Goal: Find contact information: Find contact information

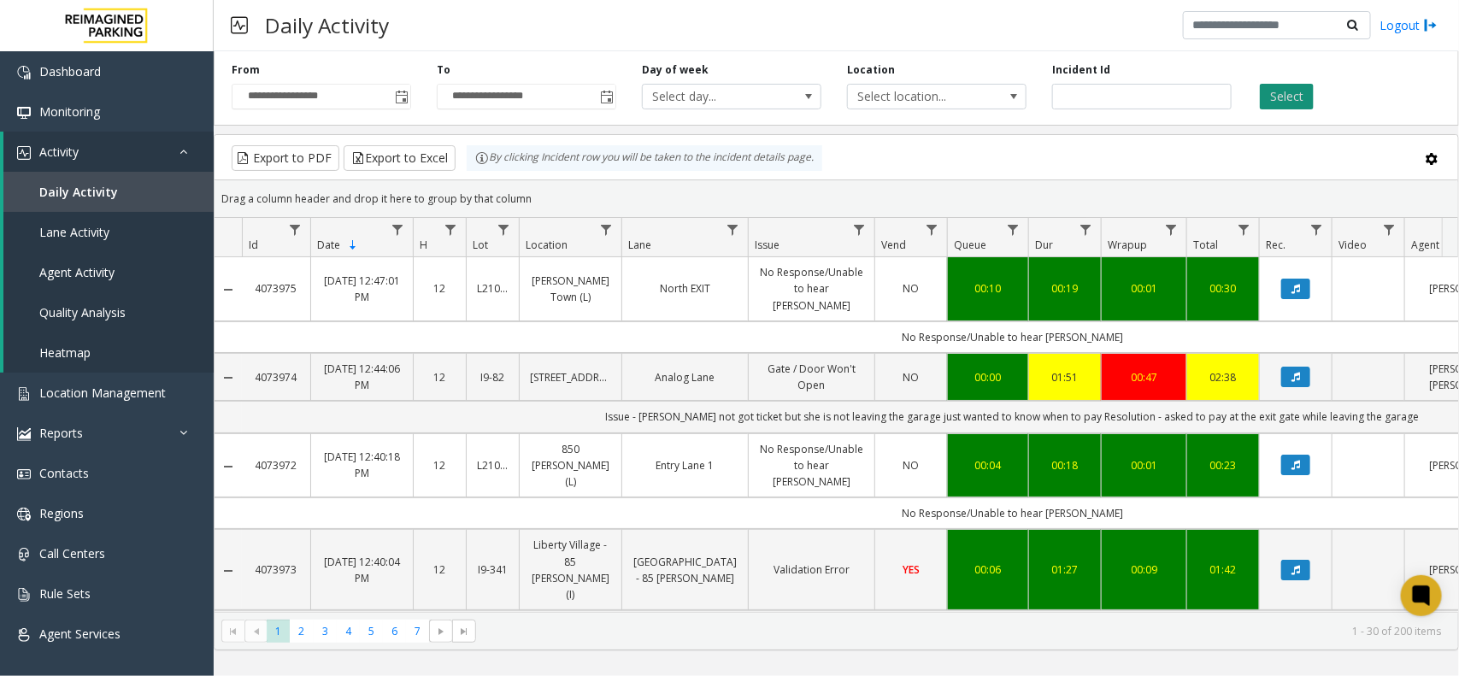
click at [1289, 97] on button "Select" at bounding box center [1287, 97] width 54 height 26
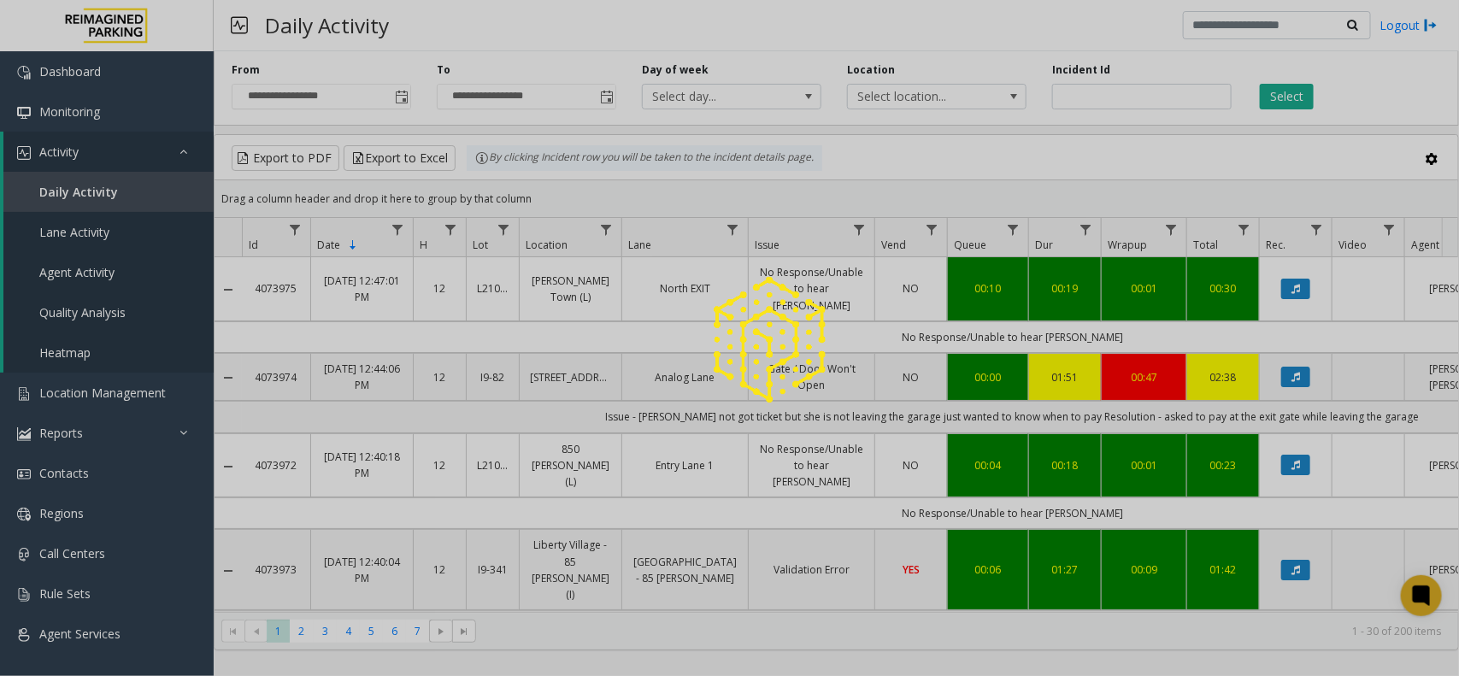
click at [1389, 98] on div at bounding box center [729, 338] width 1459 height 676
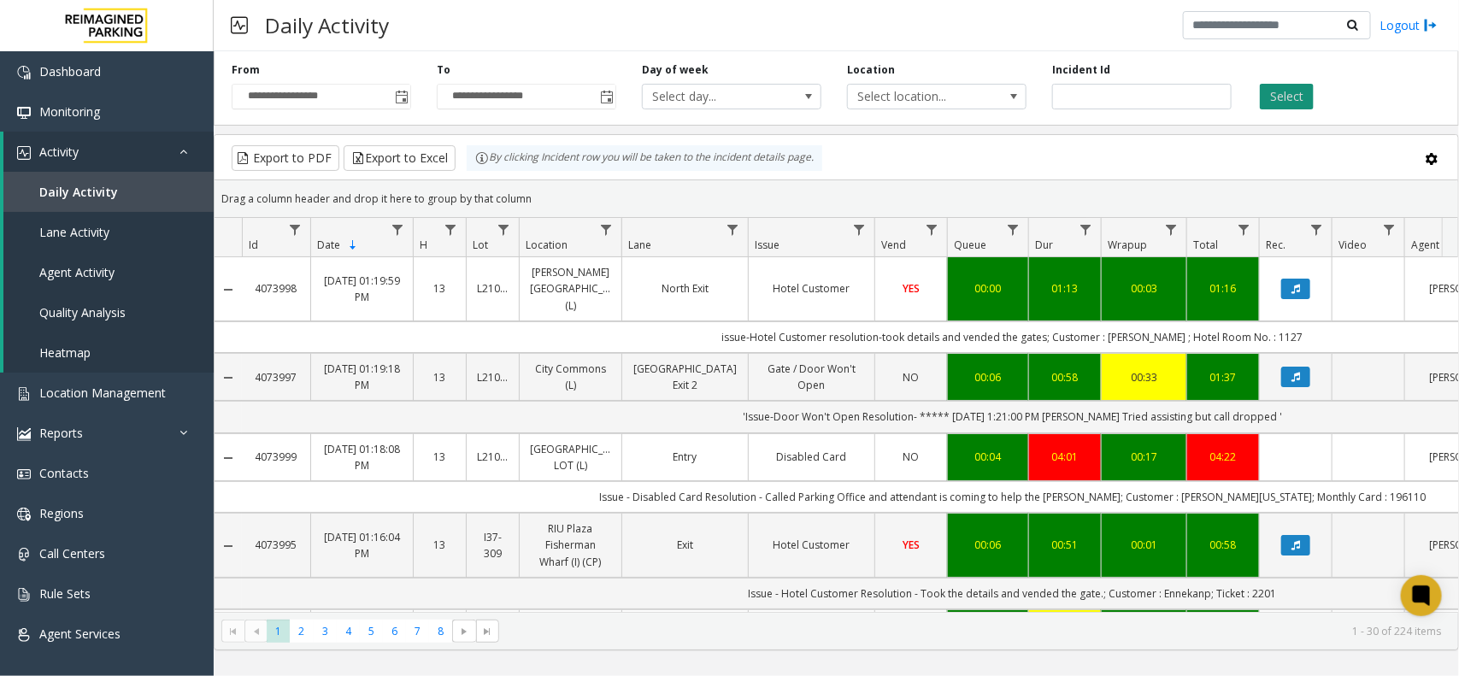
click at [1276, 92] on button "Select" at bounding box center [1287, 97] width 54 height 26
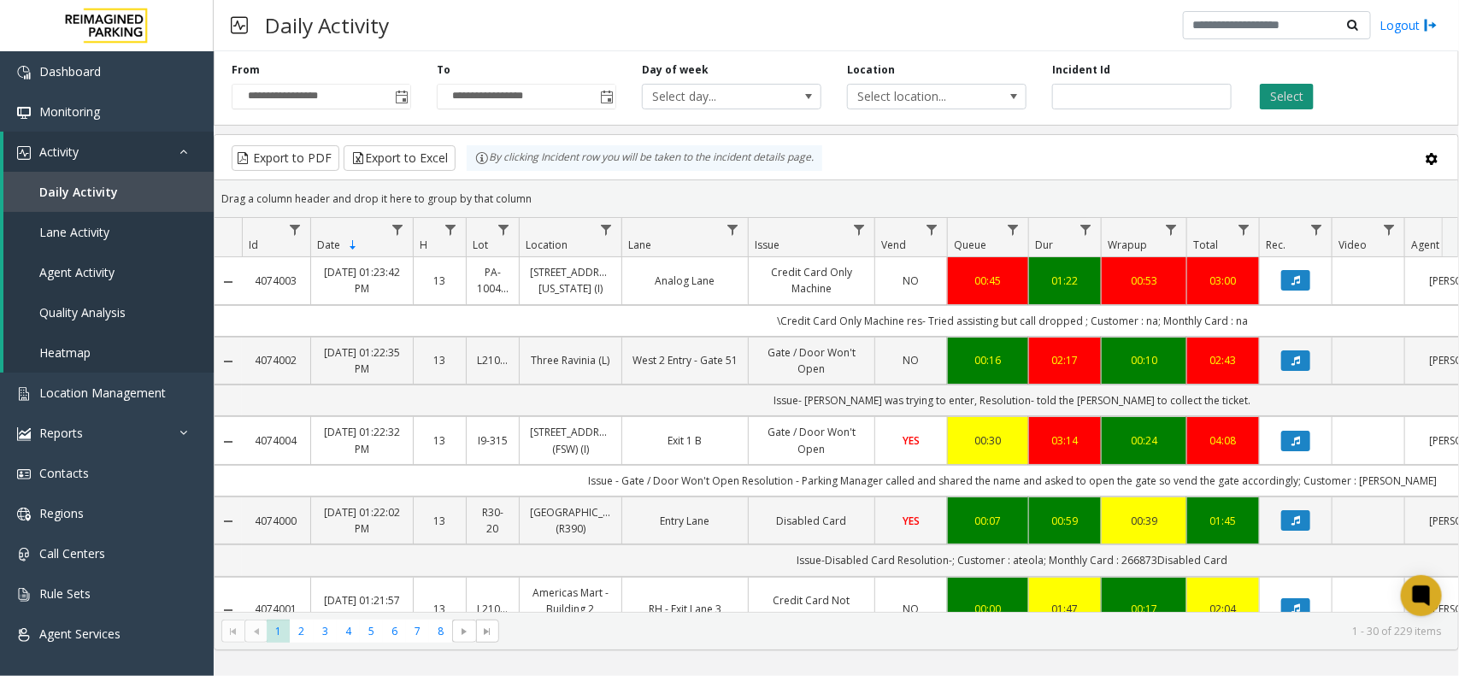
click at [1285, 98] on button "Select" at bounding box center [1287, 97] width 54 height 26
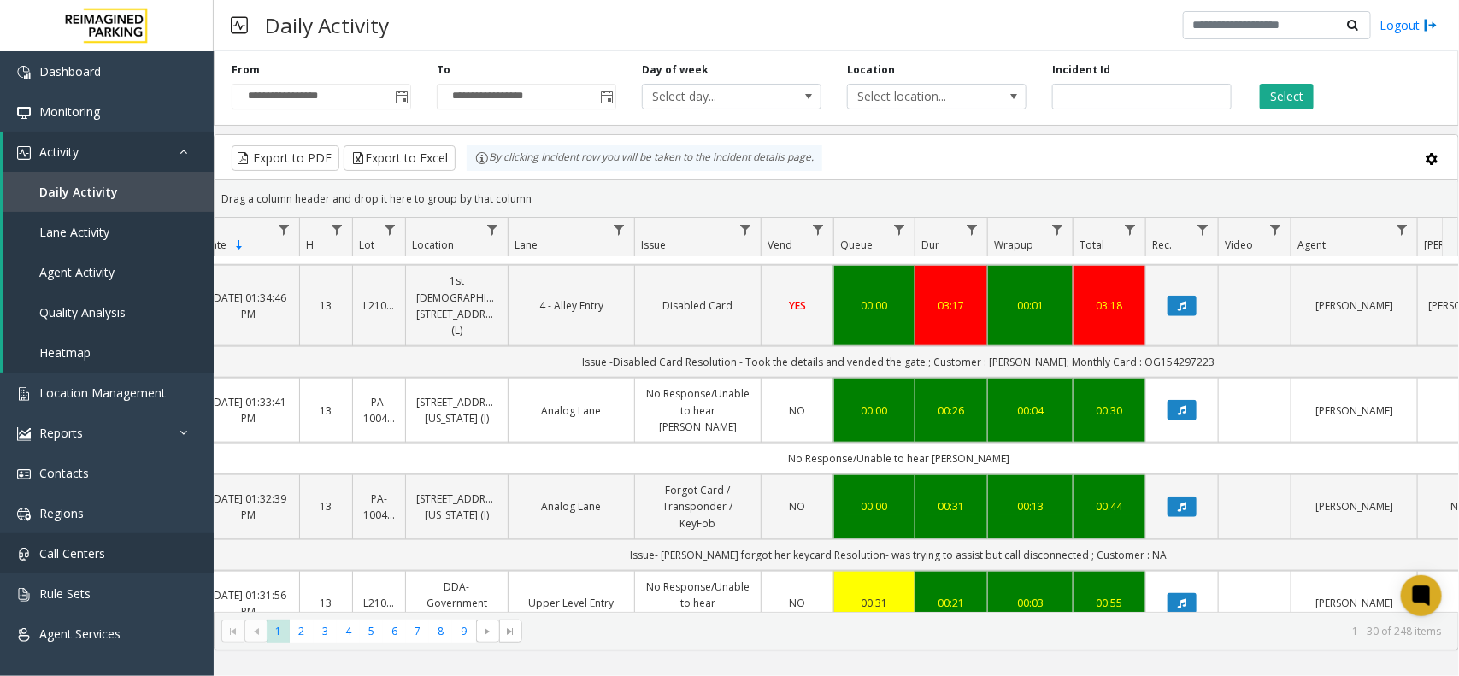
scroll to position [427, 114]
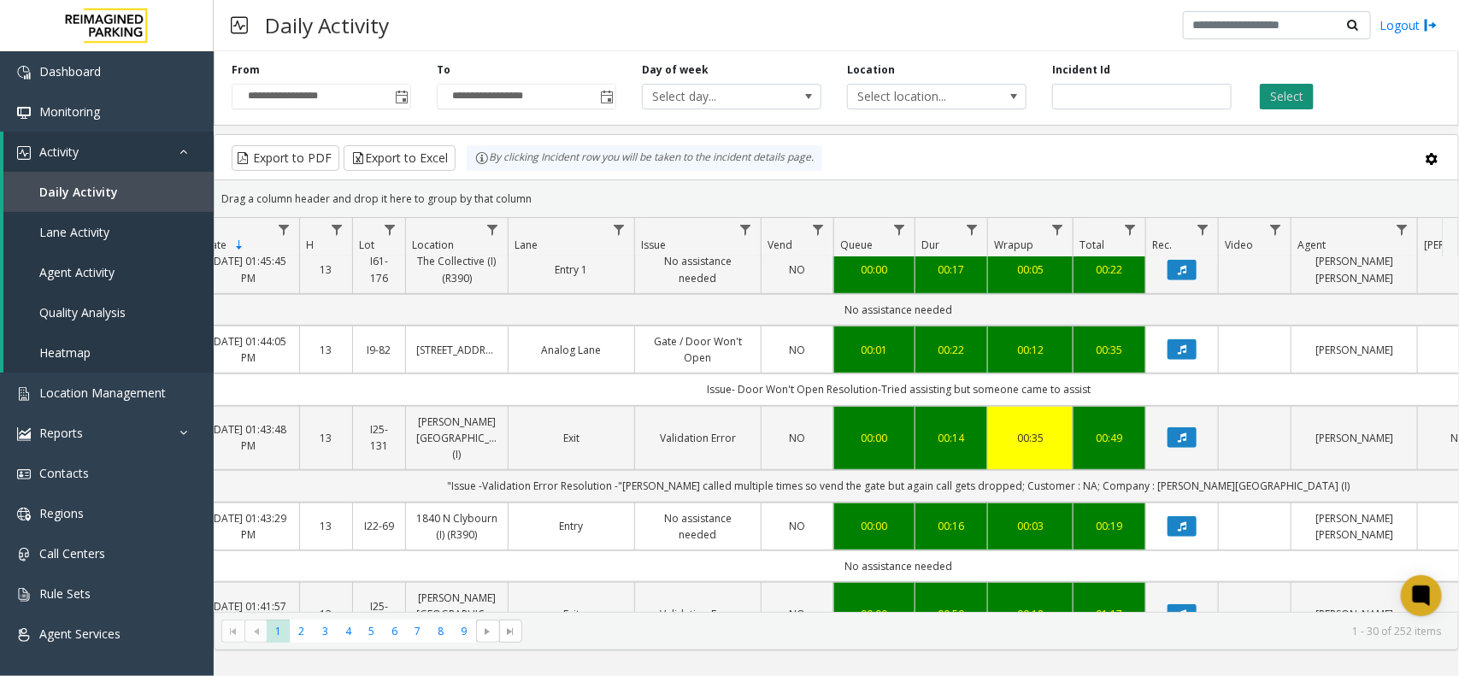
click at [1274, 105] on button "Select" at bounding box center [1287, 97] width 54 height 26
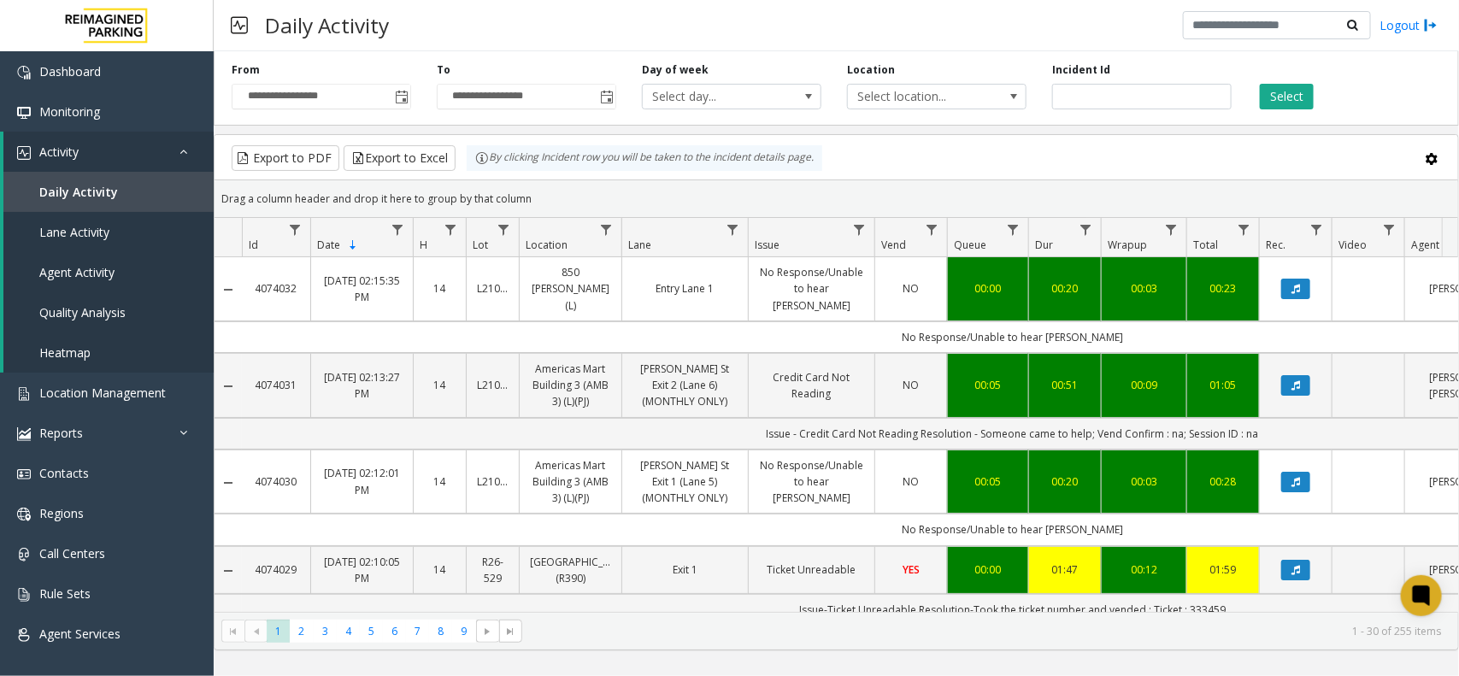
scroll to position [427, 114]
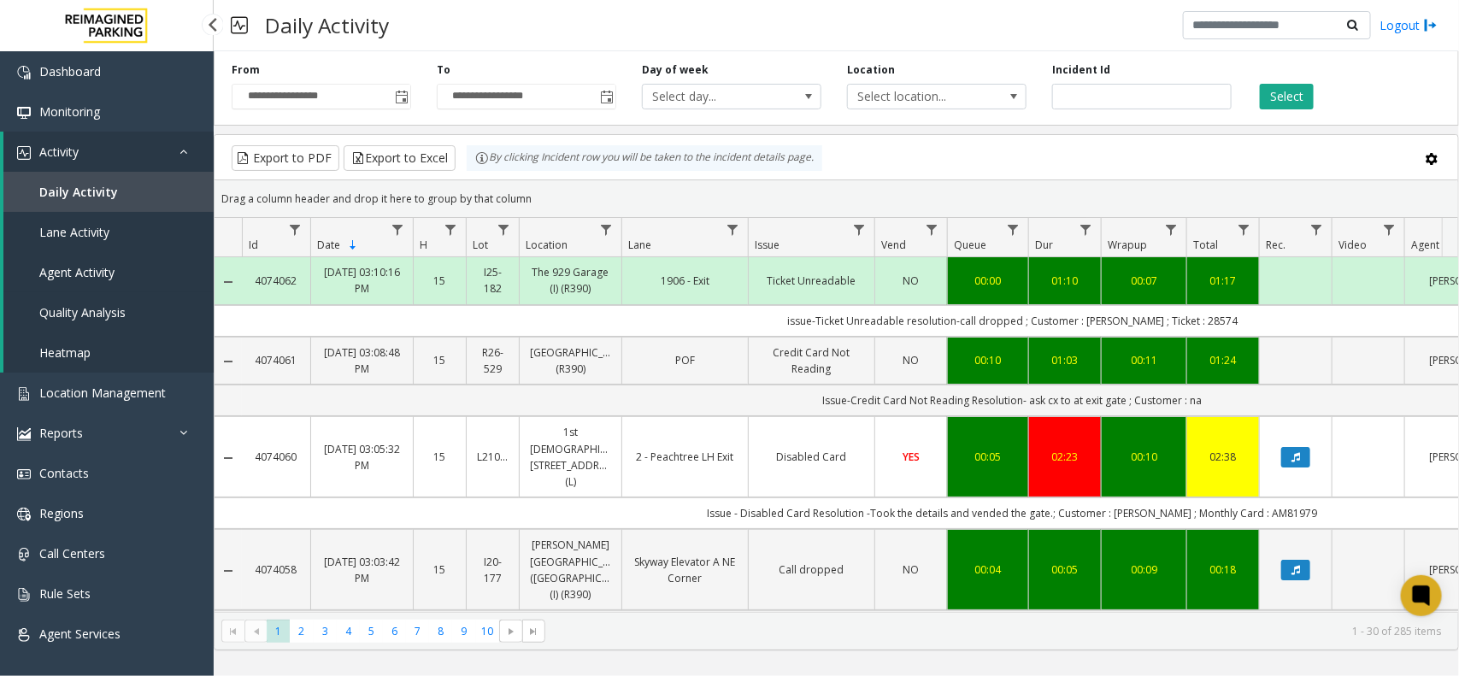
scroll to position [427, 114]
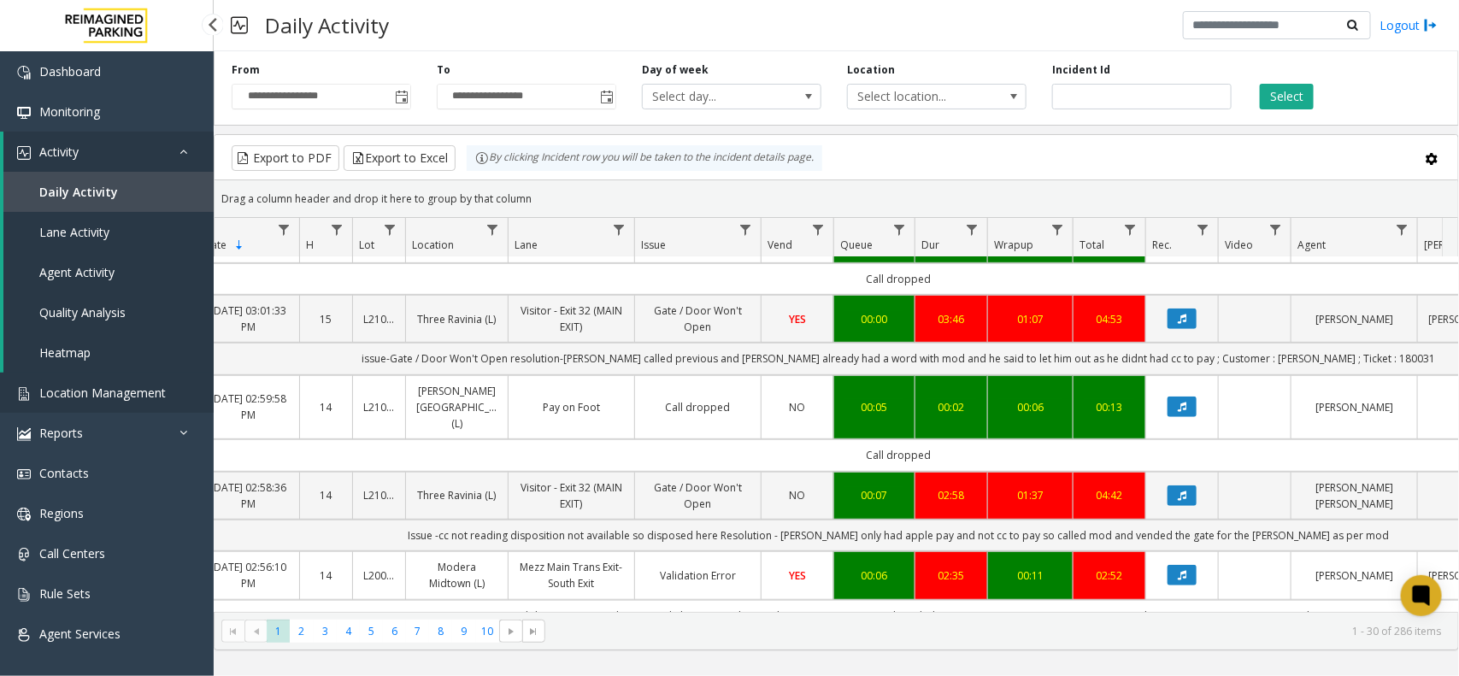
click at [100, 382] on link "Location Management" at bounding box center [107, 393] width 214 height 40
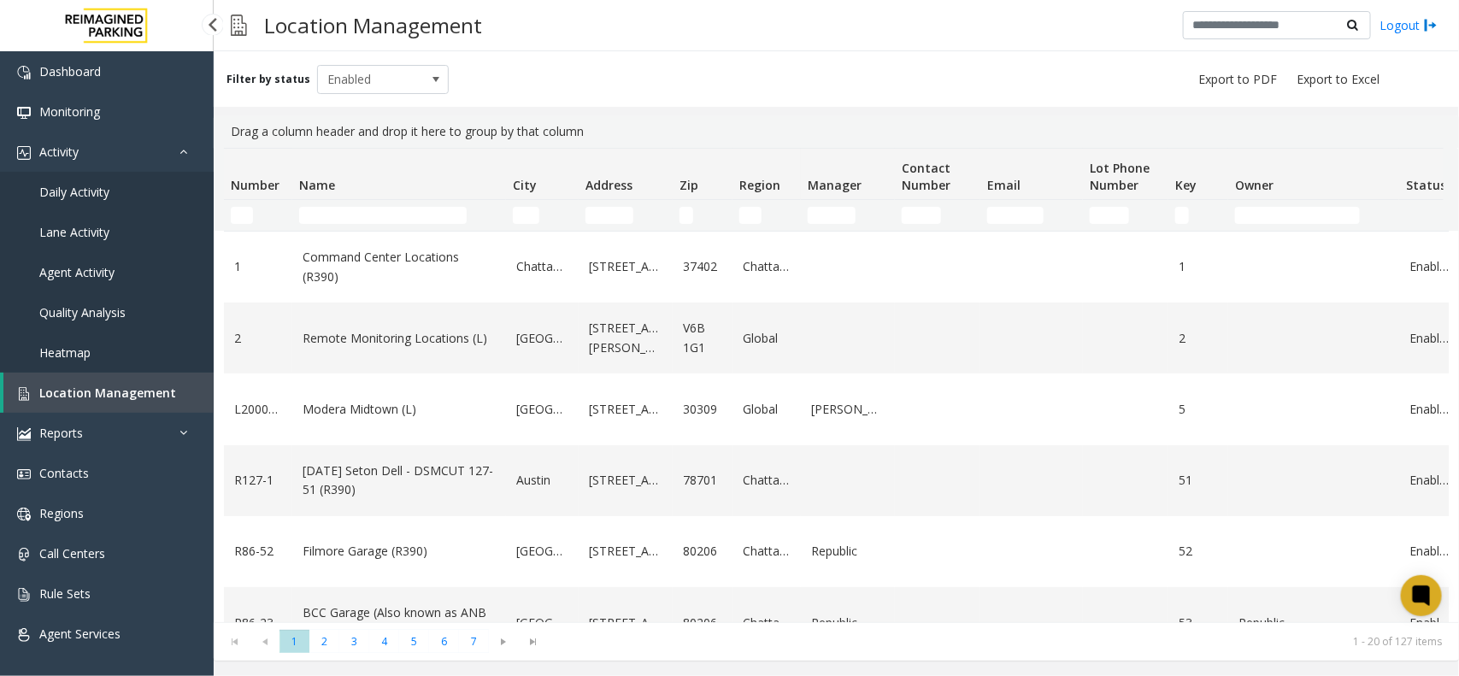
click at [107, 387] on span "Location Management" at bounding box center [107, 393] width 137 height 16
click at [353, 227] on td "Name Filter" at bounding box center [399, 215] width 214 height 31
click at [365, 209] on input "Name Filter" at bounding box center [383, 215] width 168 height 17
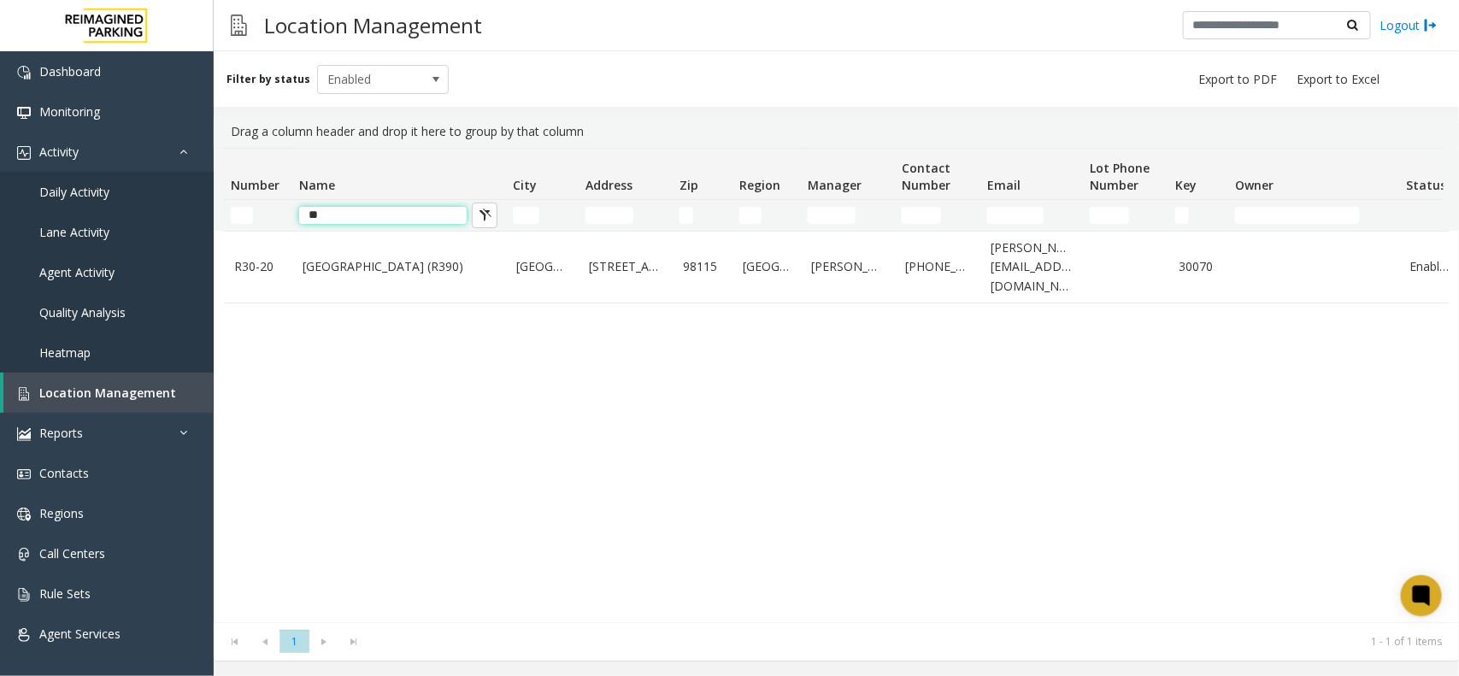
type input "*"
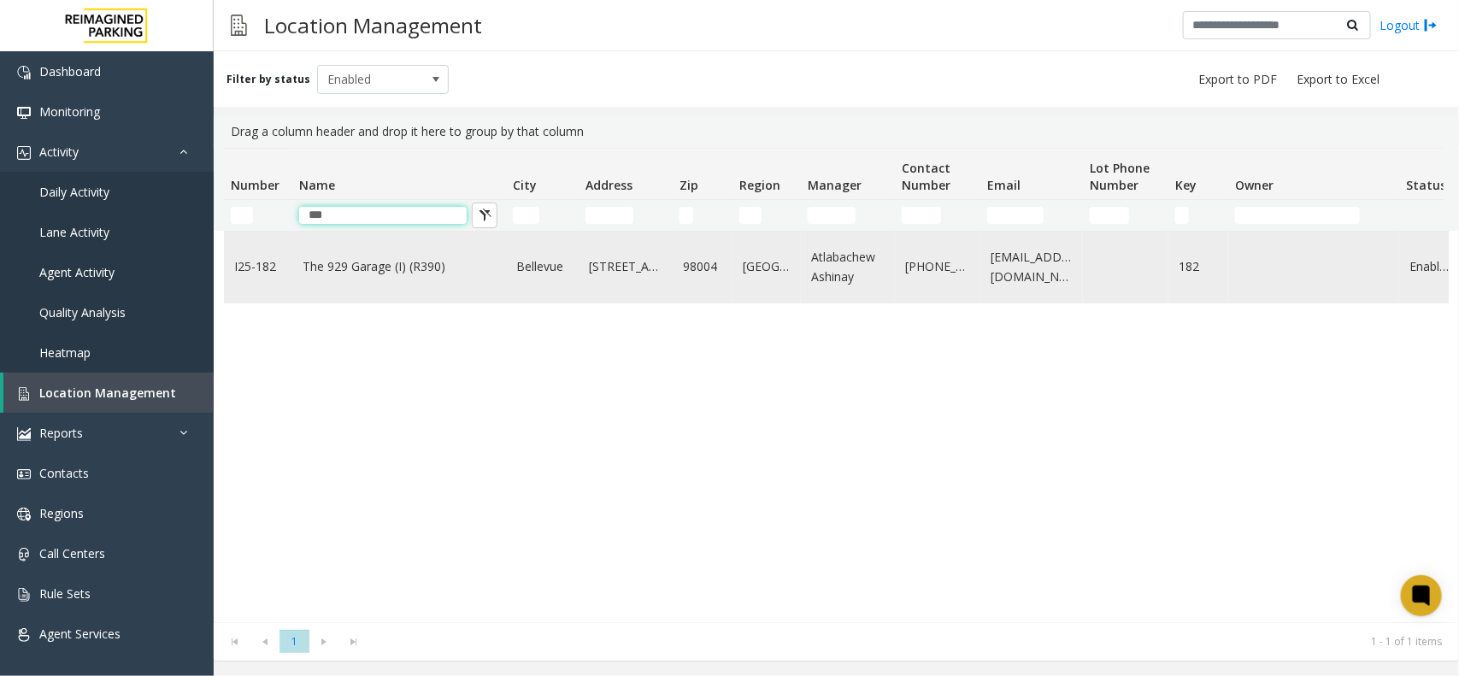
type input "***"
click at [523, 274] on link "Bellevue" at bounding box center [542, 266] width 52 height 19
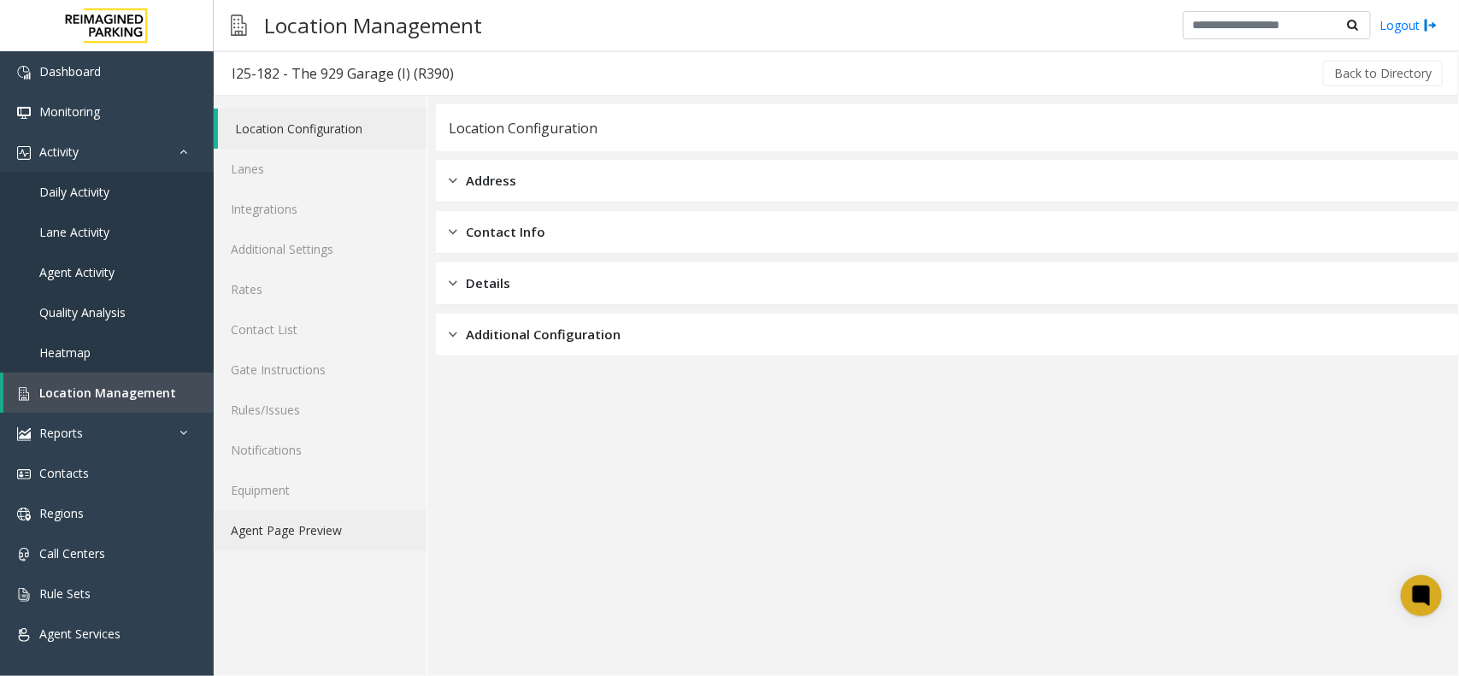
click at [288, 532] on link "Agent Page Preview" at bounding box center [320, 530] width 213 height 40
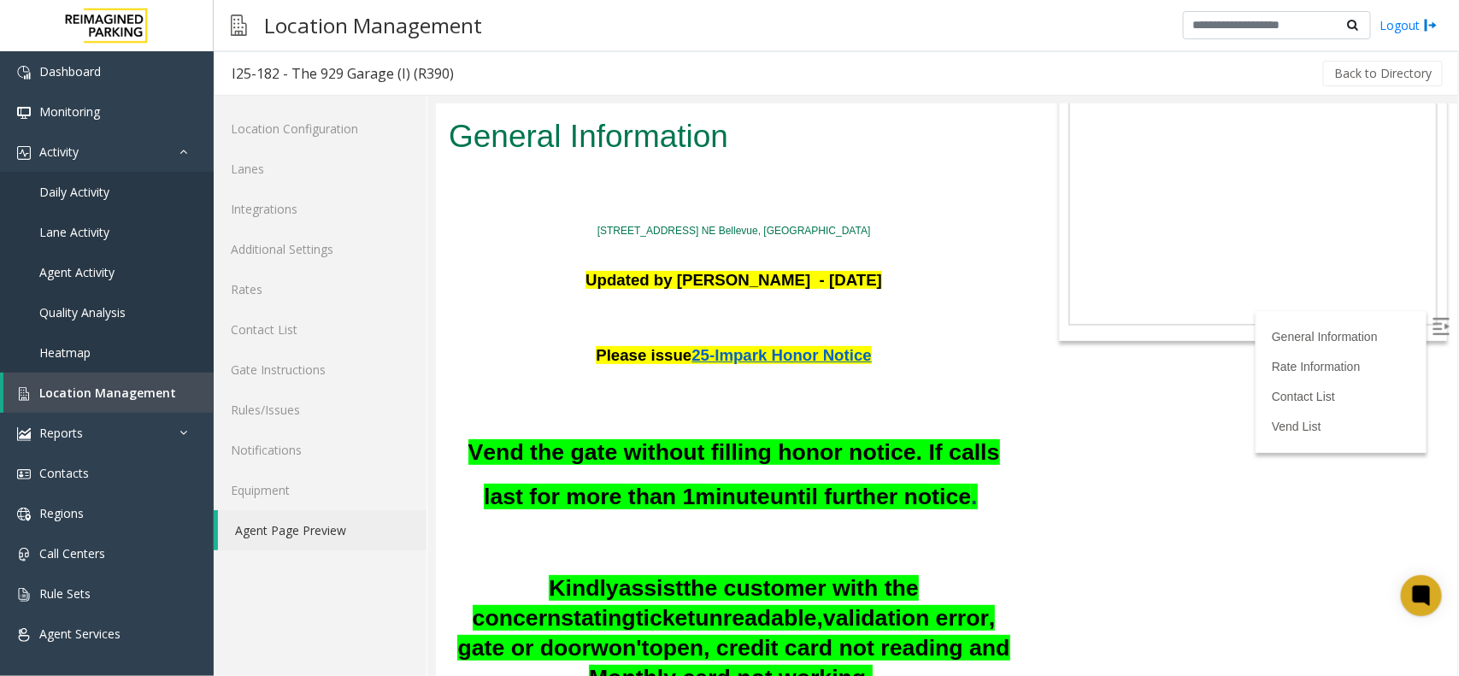
scroll to position [107, 0]
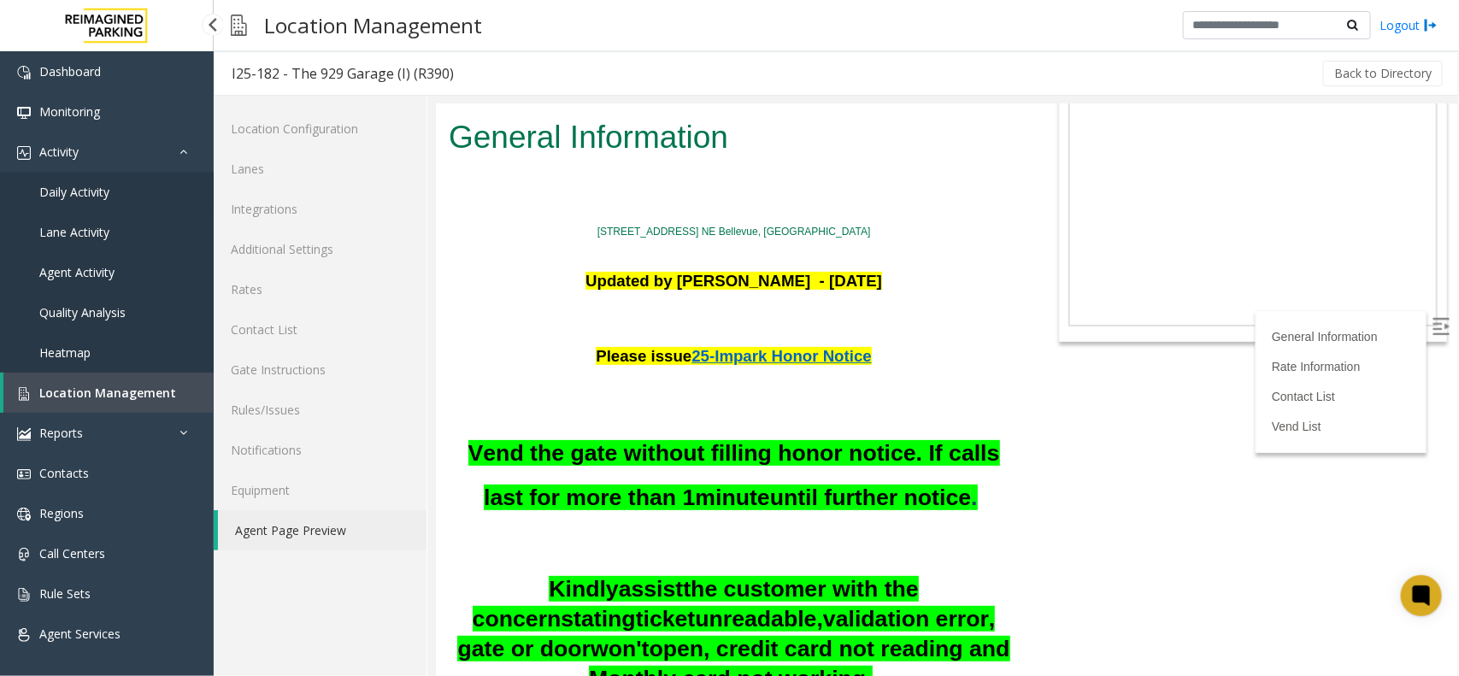
click at [125, 191] on link "Daily Activity" at bounding box center [107, 192] width 214 height 40
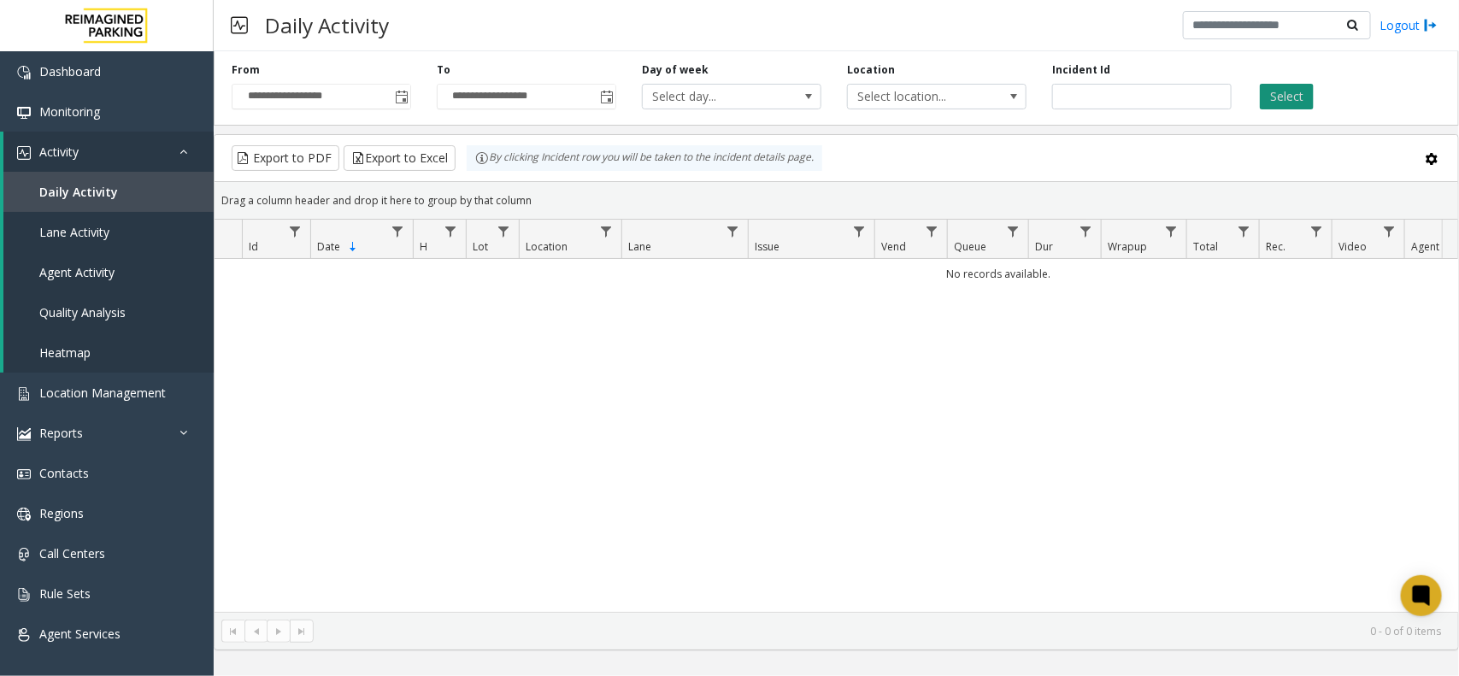
click at [1291, 98] on button "Select" at bounding box center [1287, 97] width 54 height 26
click at [391, 101] on span "Toggle popup" at bounding box center [400, 96] width 19 height 27
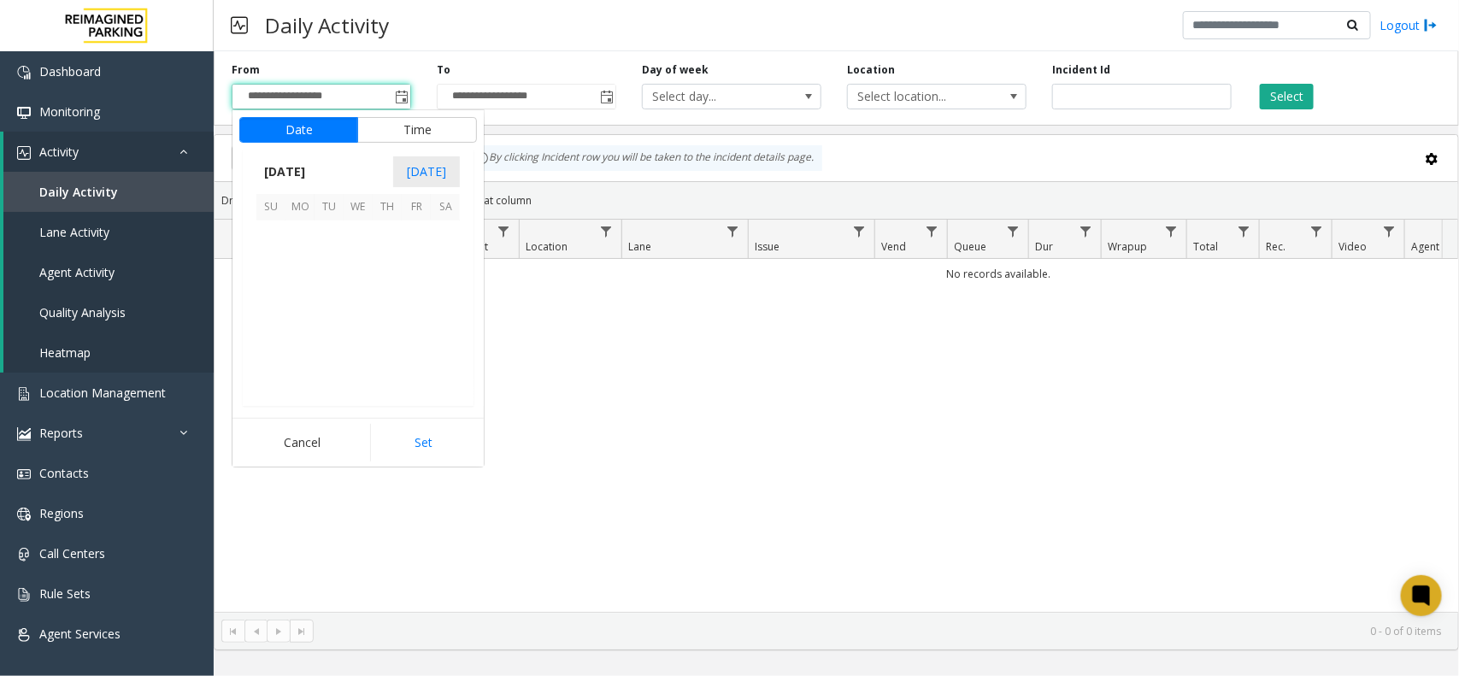
scroll to position [306621, 0]
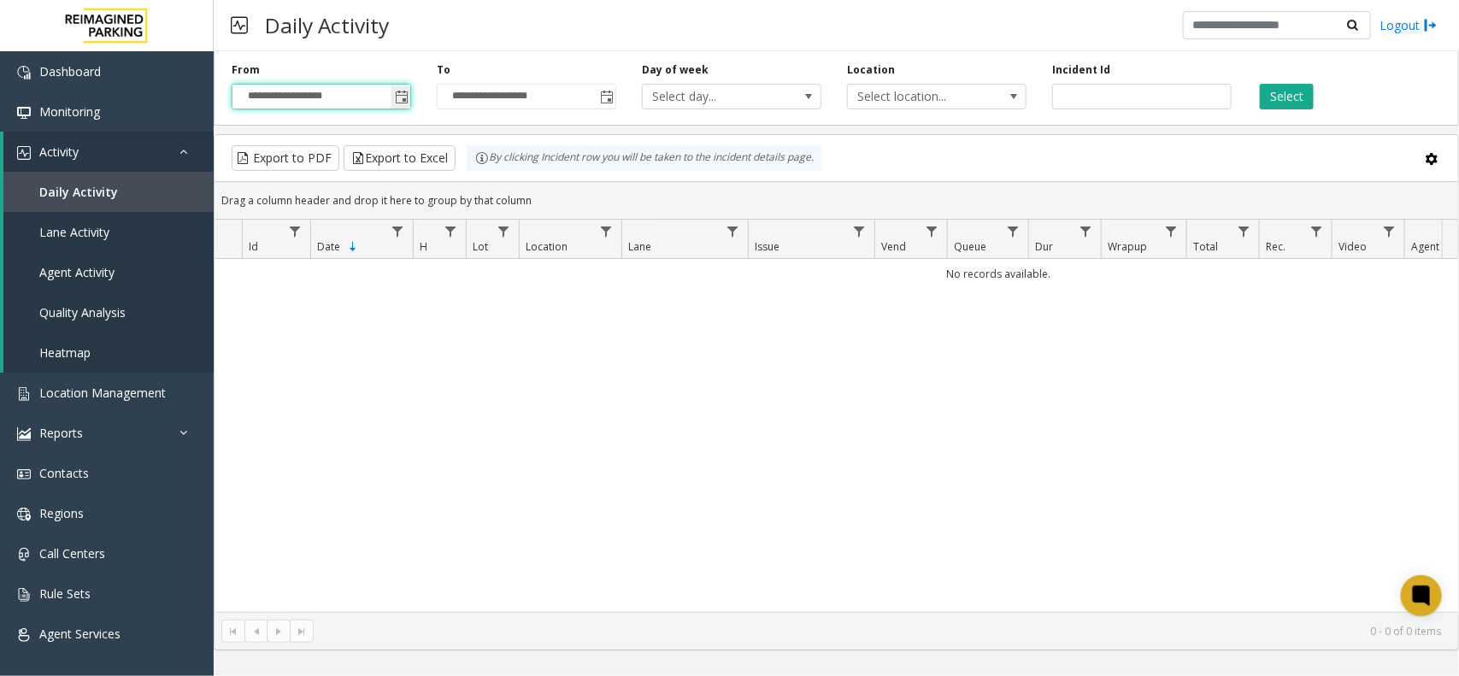
click at [402, 94] on span "Toggle popup" at bounding box center [402, 98] width 14 height 14
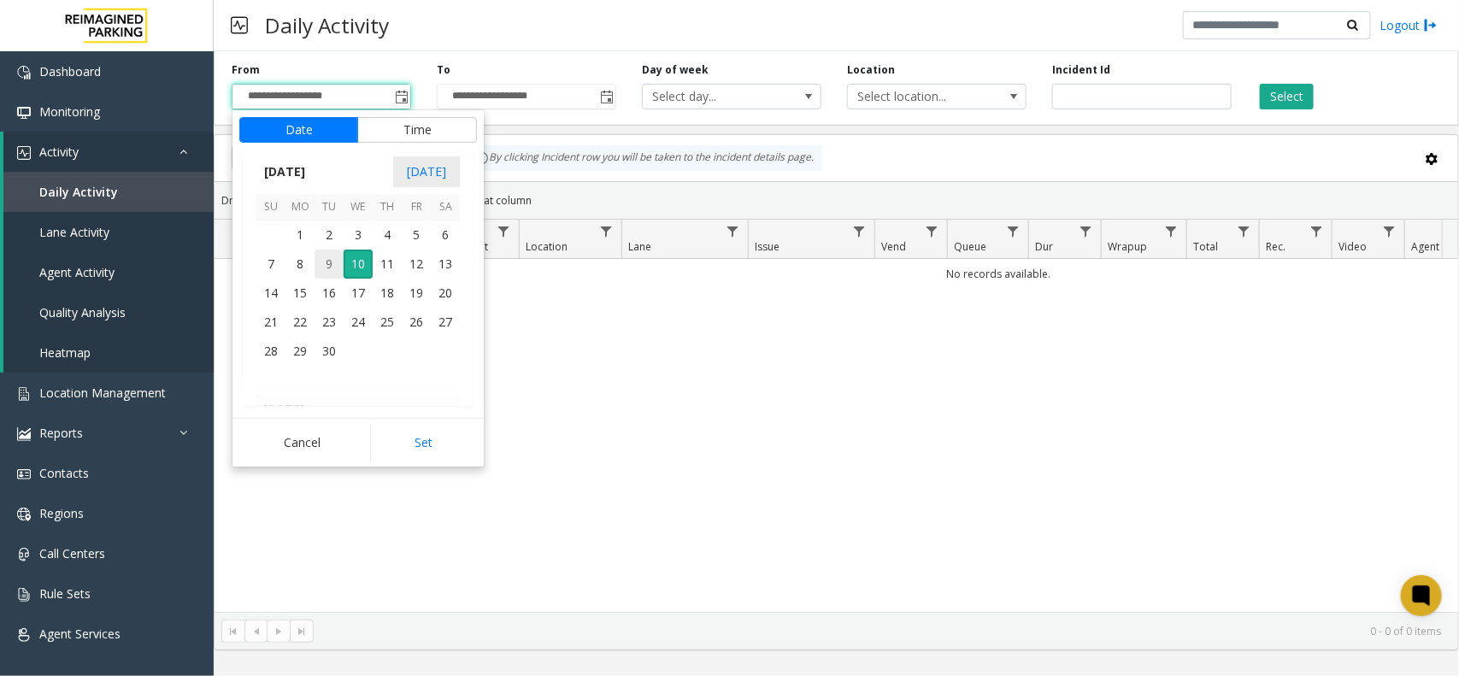
click at [332, 267] on span "9" at bounding box center [329, 264] width 29 height 29
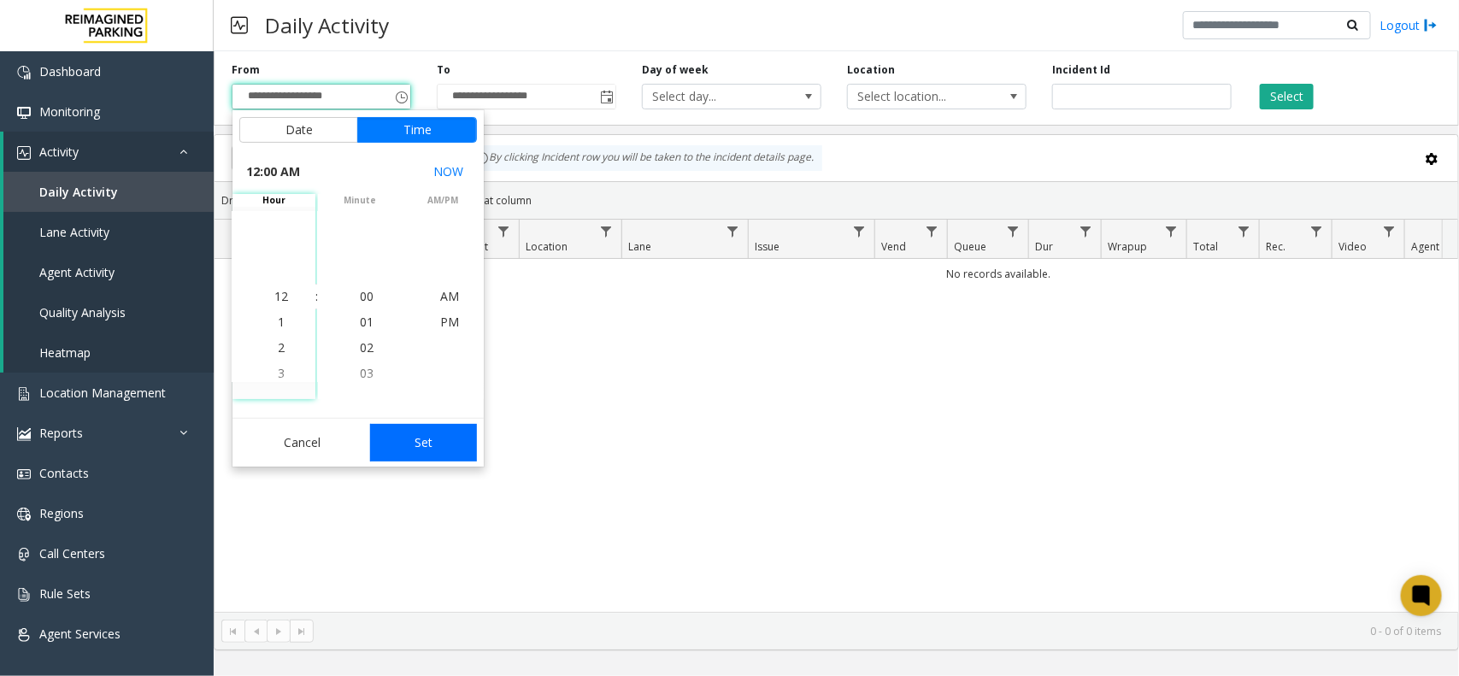
click at [433, 445] on button "Set" at bounding box center [424, 443] width 108 height 38
type input "**********"
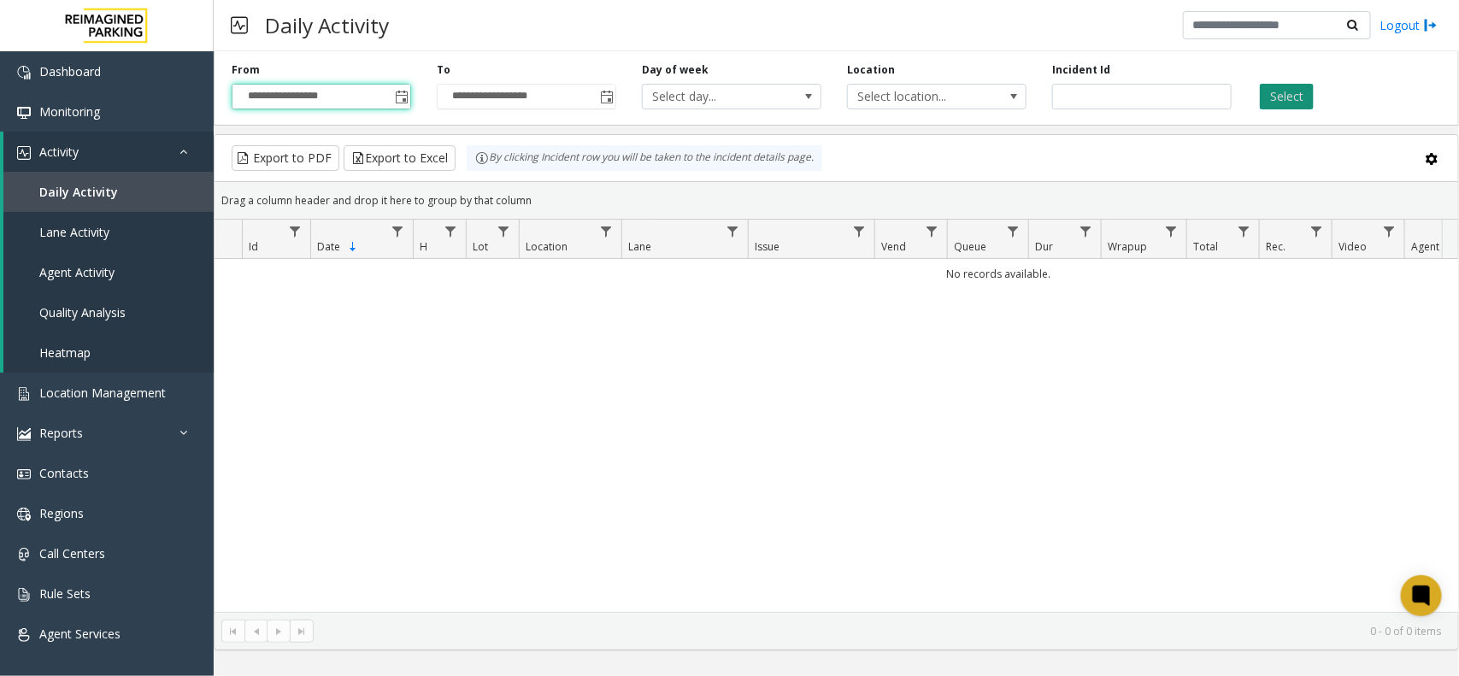
click at [1265, 87] on button "Select" at bounding box center [1287, 97] width 54 height 26
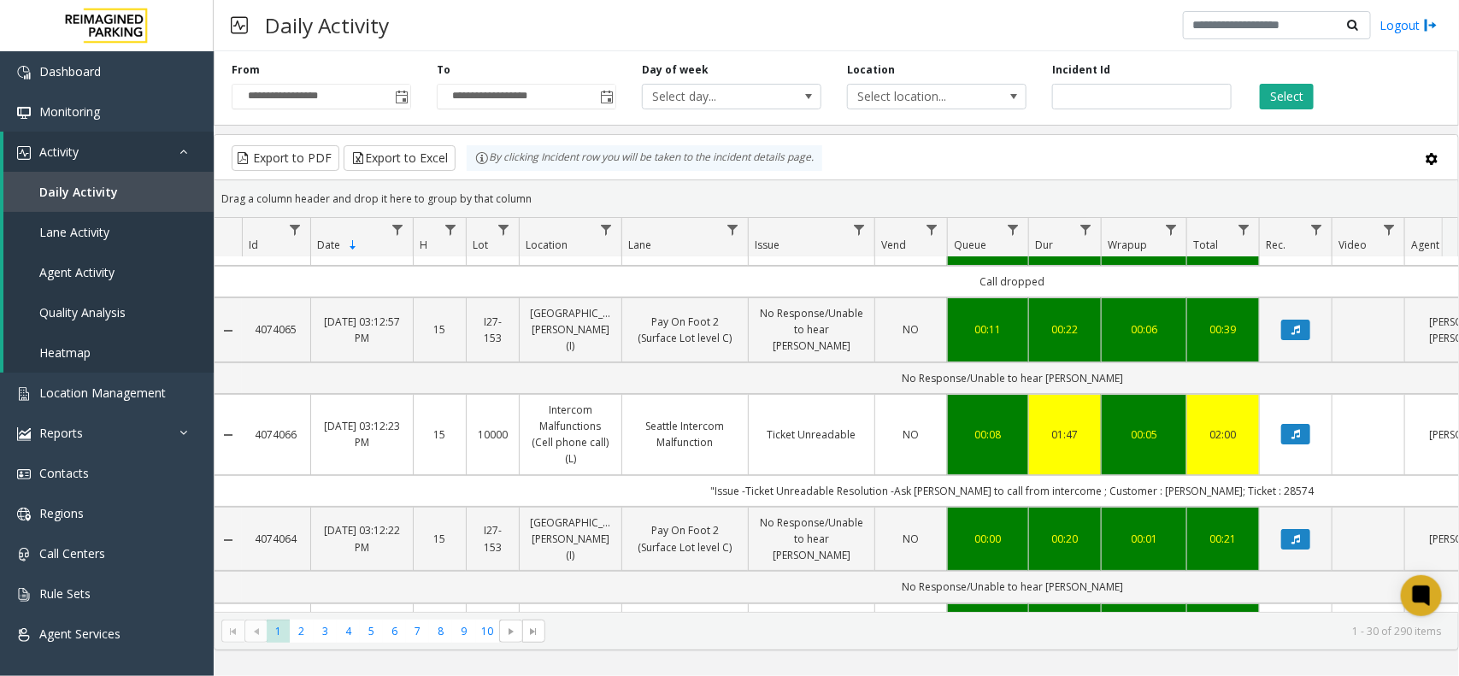
scroll to position [107, 0]
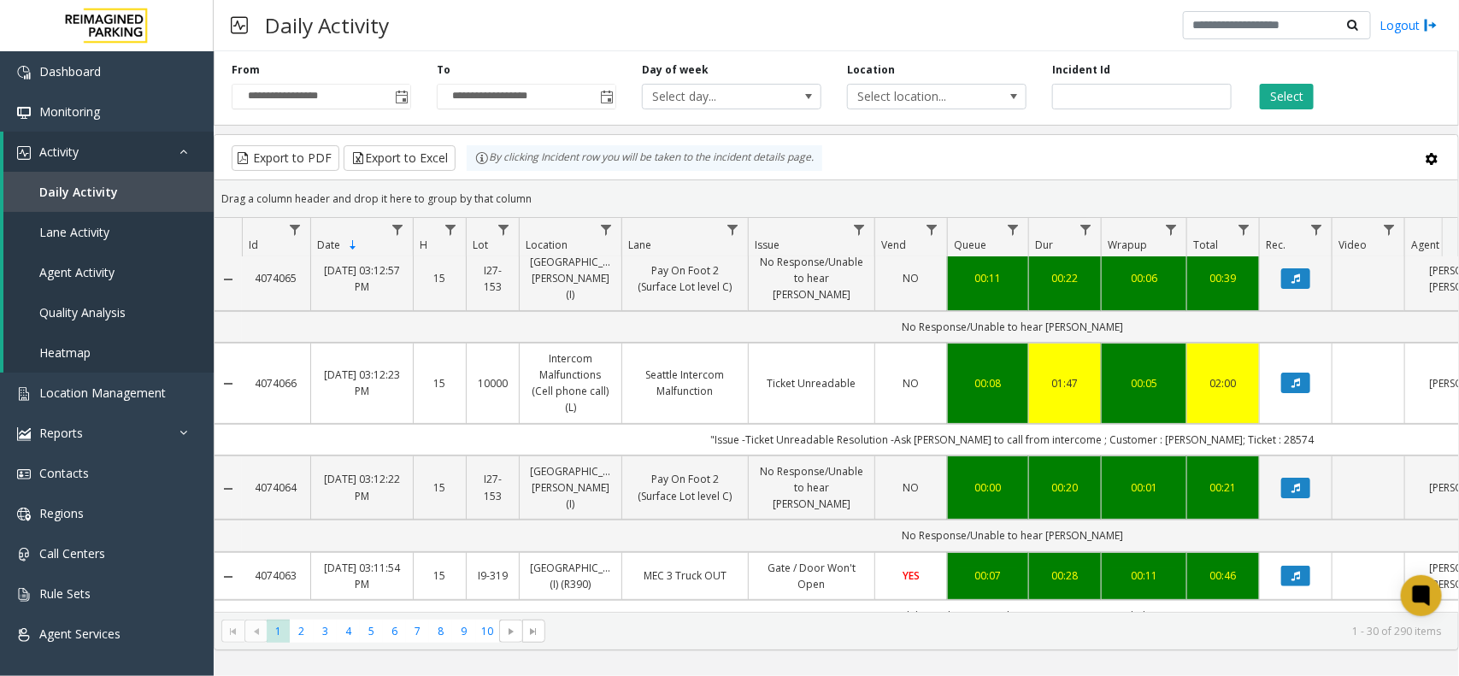
click at [1242, 424] on td ""Issue -Ticket Unreadable Resolution -Ask parker to call from intercome ; Custo…" at bounding box center [1012, 440] width 1541 height 32
copy td "28574"
click at [1181, 424] on td ""Issue -Ticket Unreadable Resolution -Ask parker to call from intercome ; Custo…" at bounding box center [1012, 440] width 1541 height 32
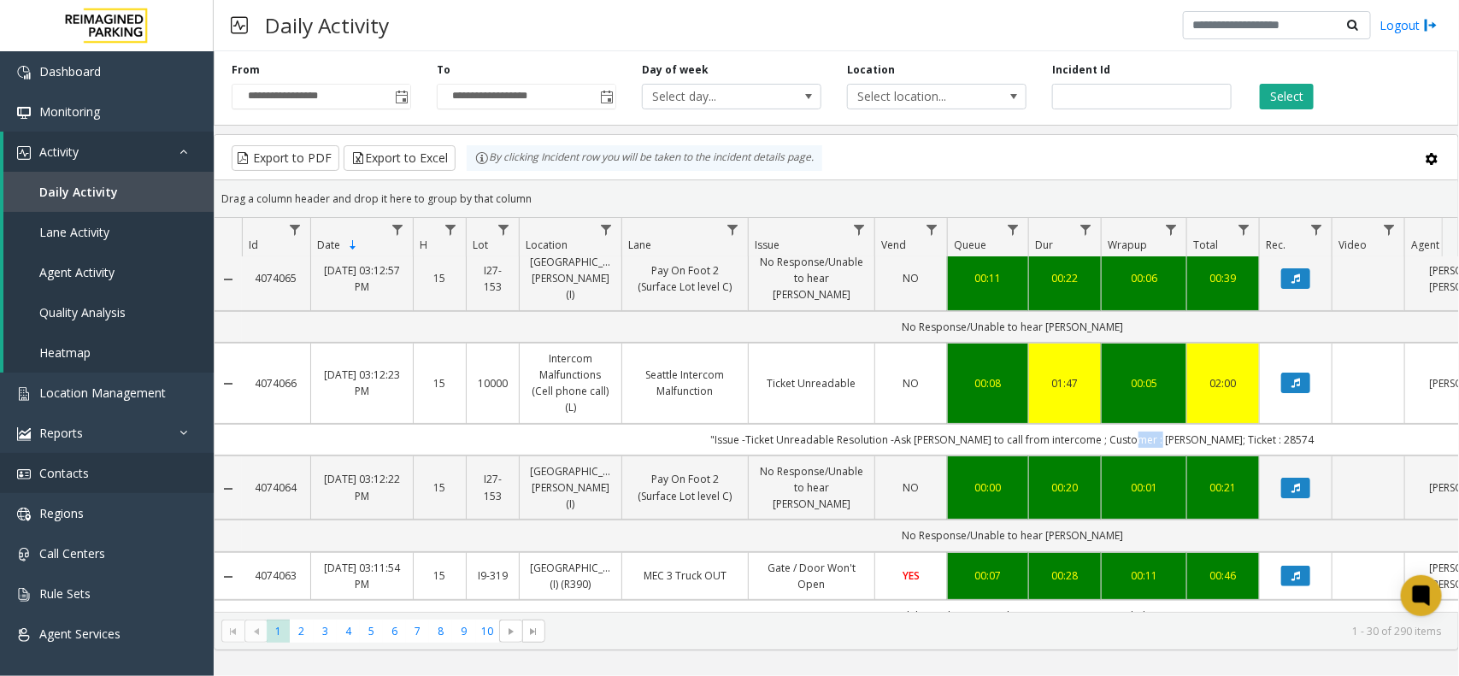
copy td "Annie"
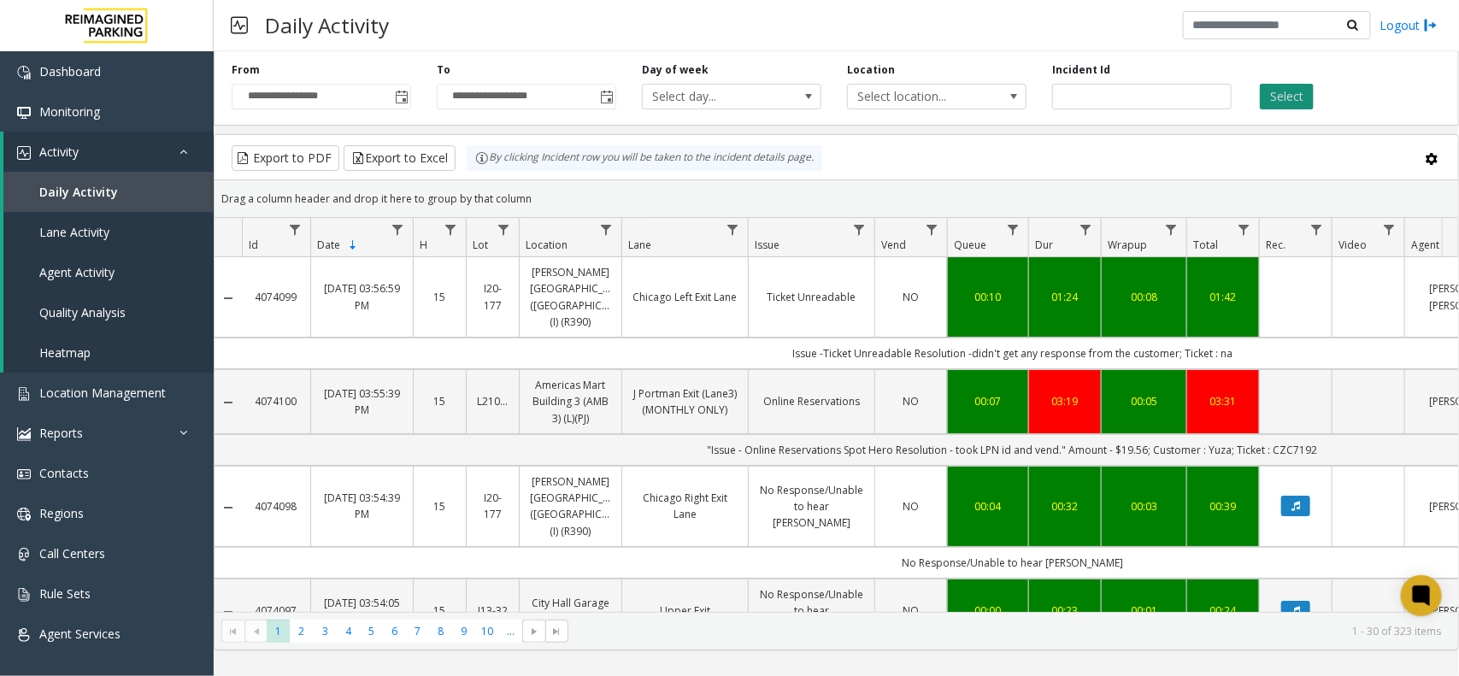
scroll to position [107, 0]
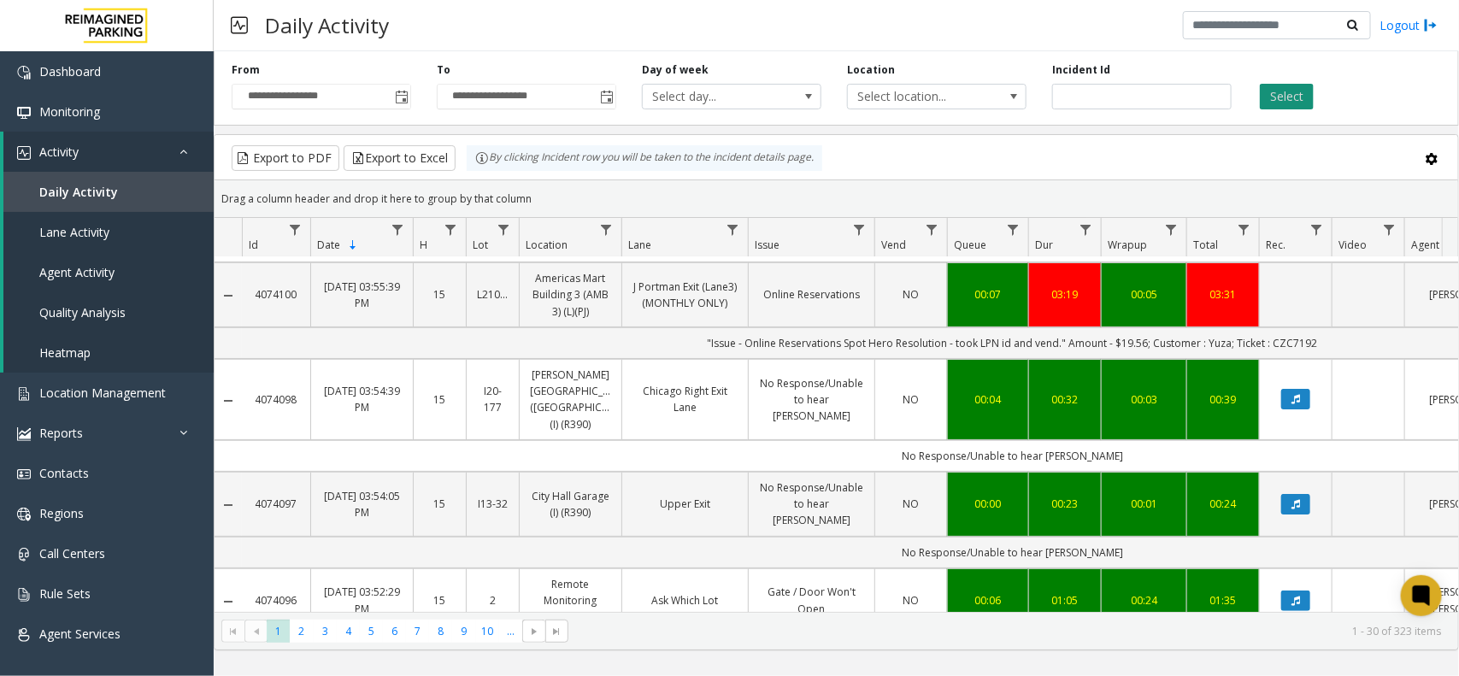
click at [1270, 104] on button "Select" at bounding box center [1287, 97] width 54 height 26
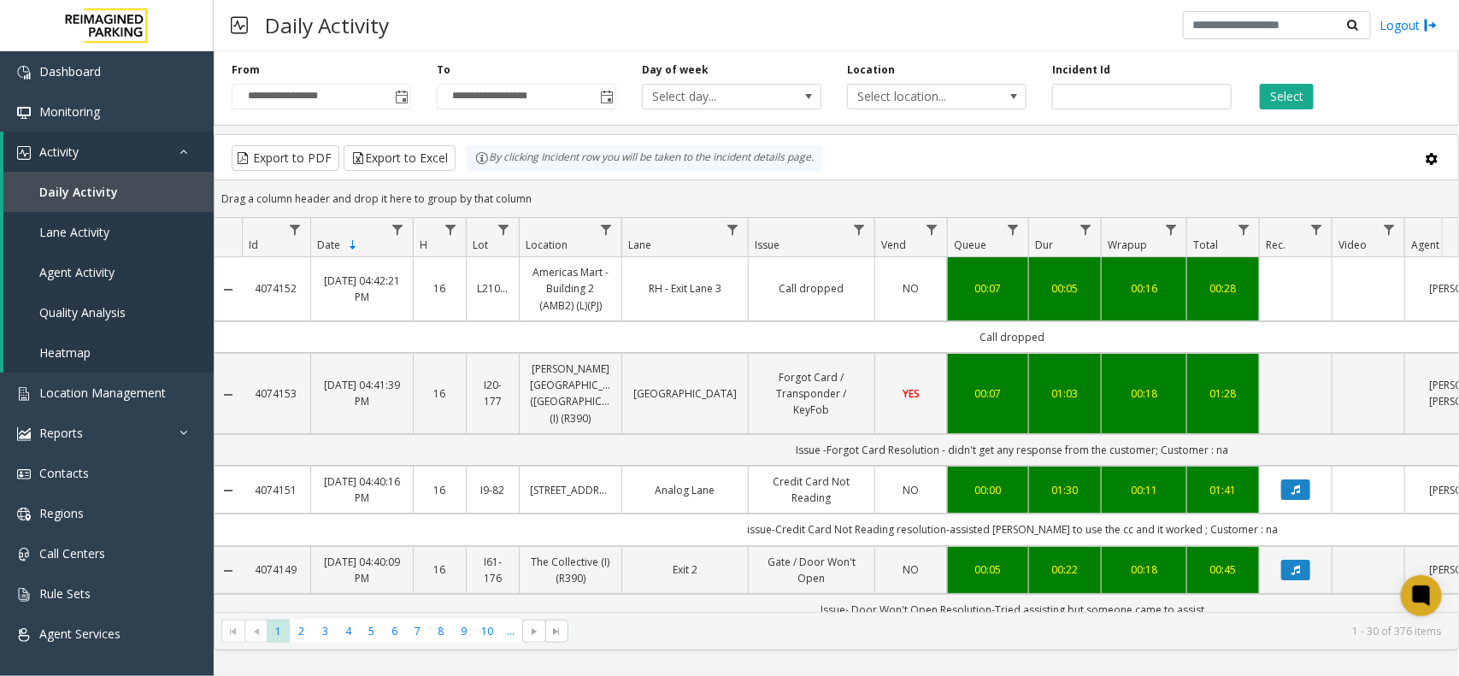
click at [1263, 109] on div "**********" at bounding box center [836, 84] width 1245 height 81
click at [1274, 103] on button "Select" at bounding box center [1287, 97] width 54 height 26
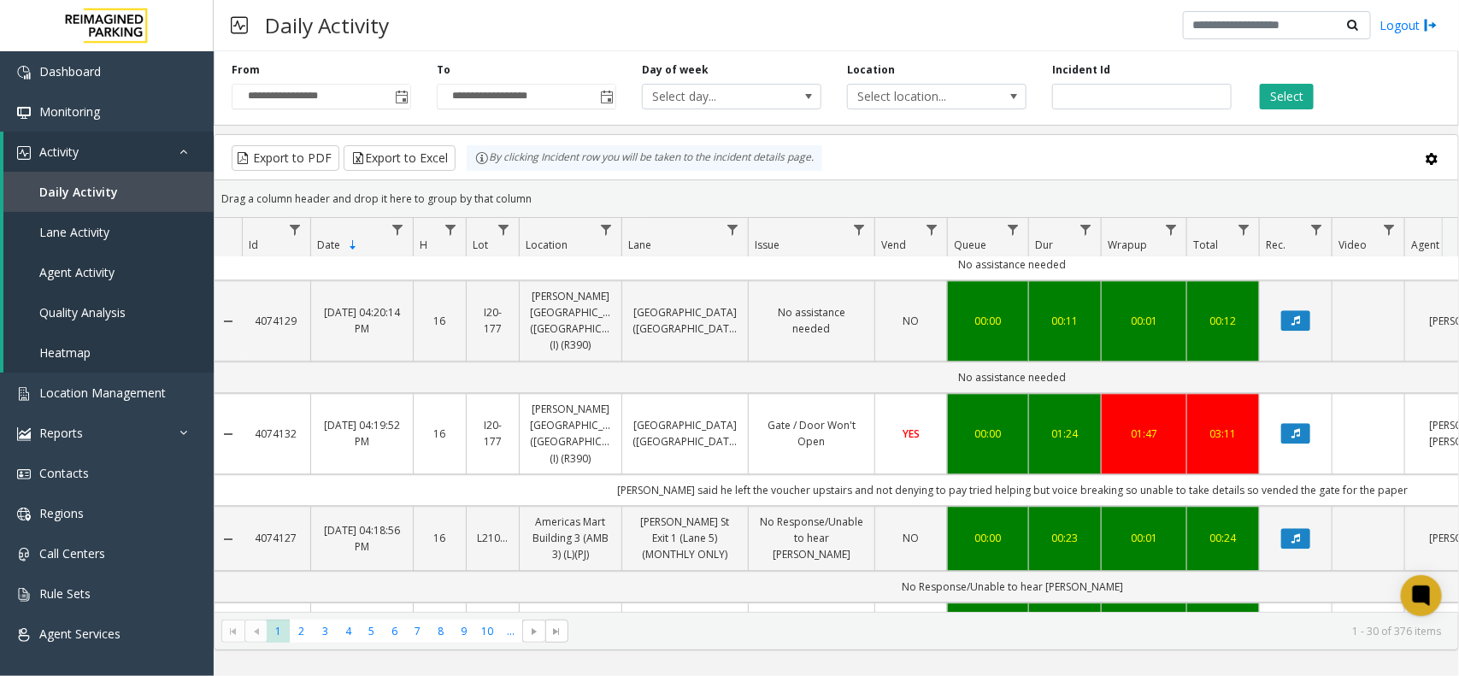
scroll to position [2244, 0]
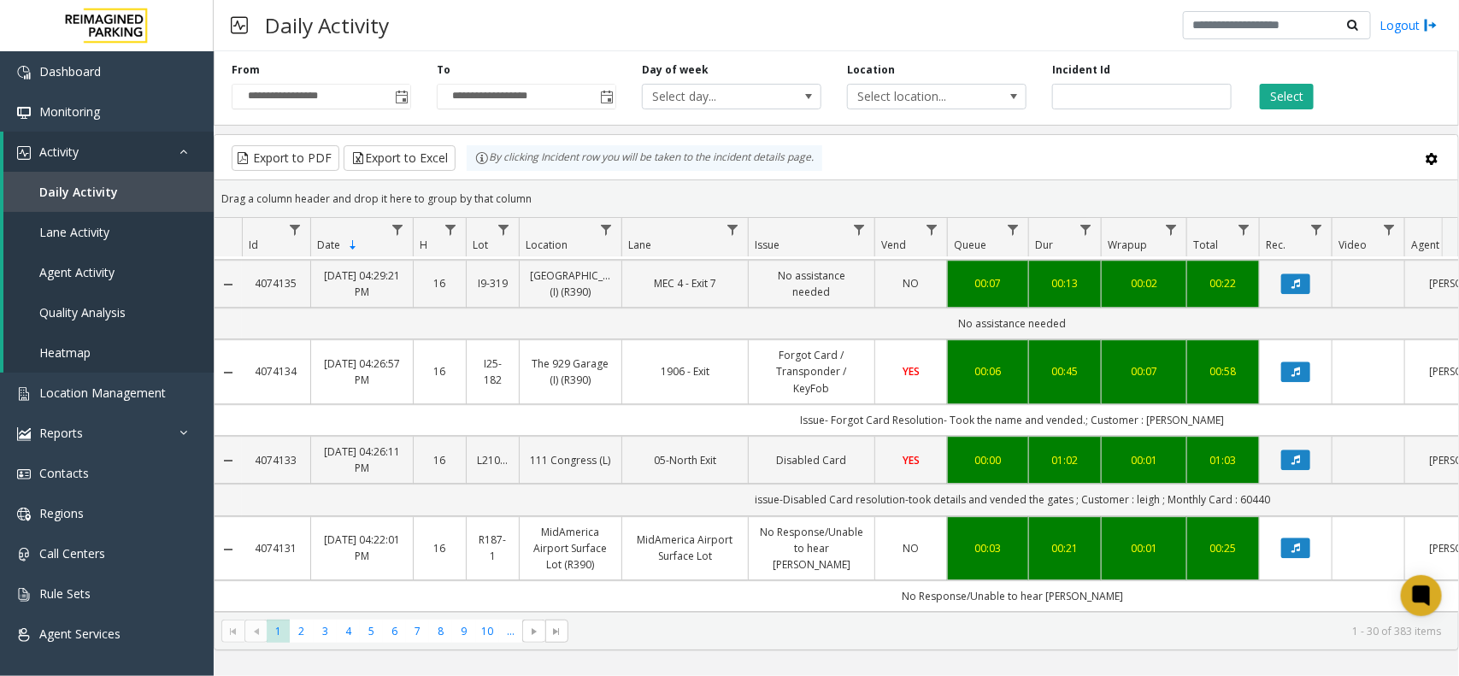
click at [1286, 82] on div "Select" at bounding box center [1346, 85] width 205 height 47
click at [1274, 75] on div "Select" at bounding box center [1346, 85] width 205 height 47
click at [1271, 84] on button "Select" at bounding box center [1287, 97] width 54 height 26
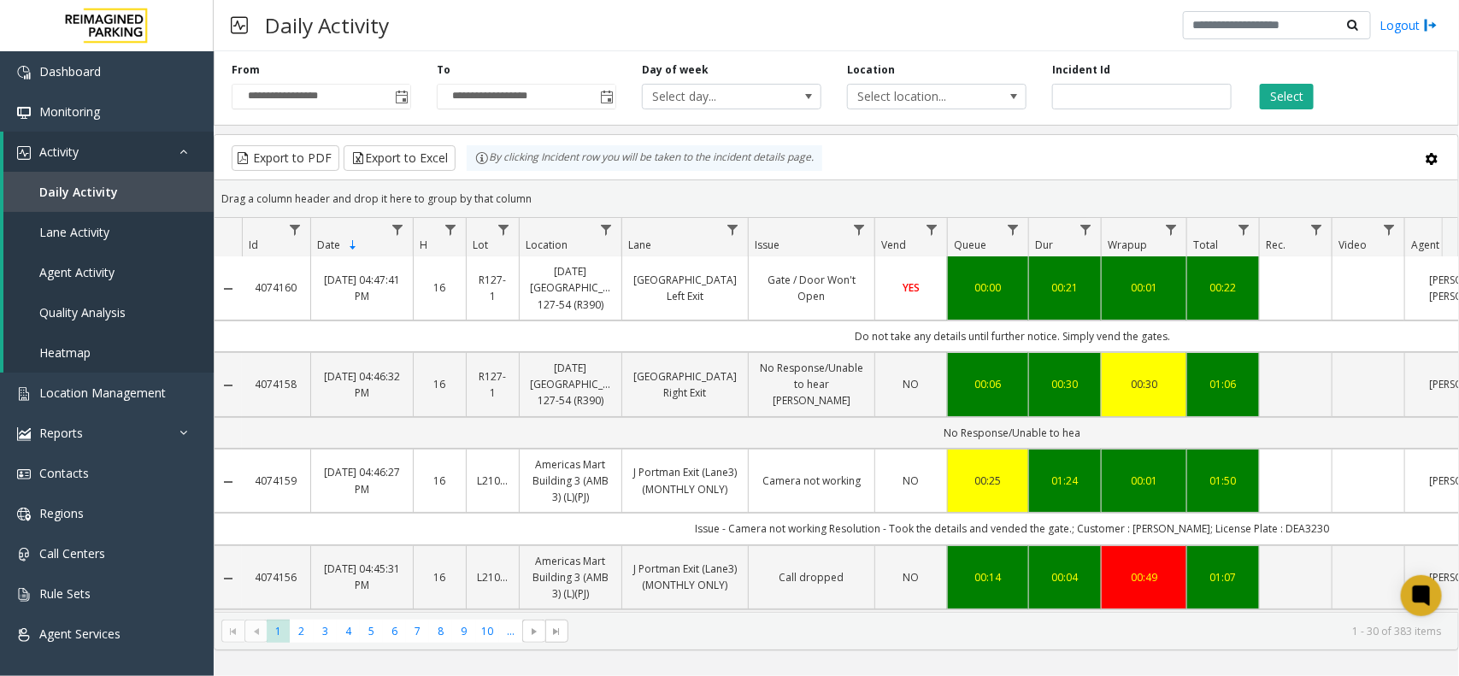
scroll to position [0, 0]
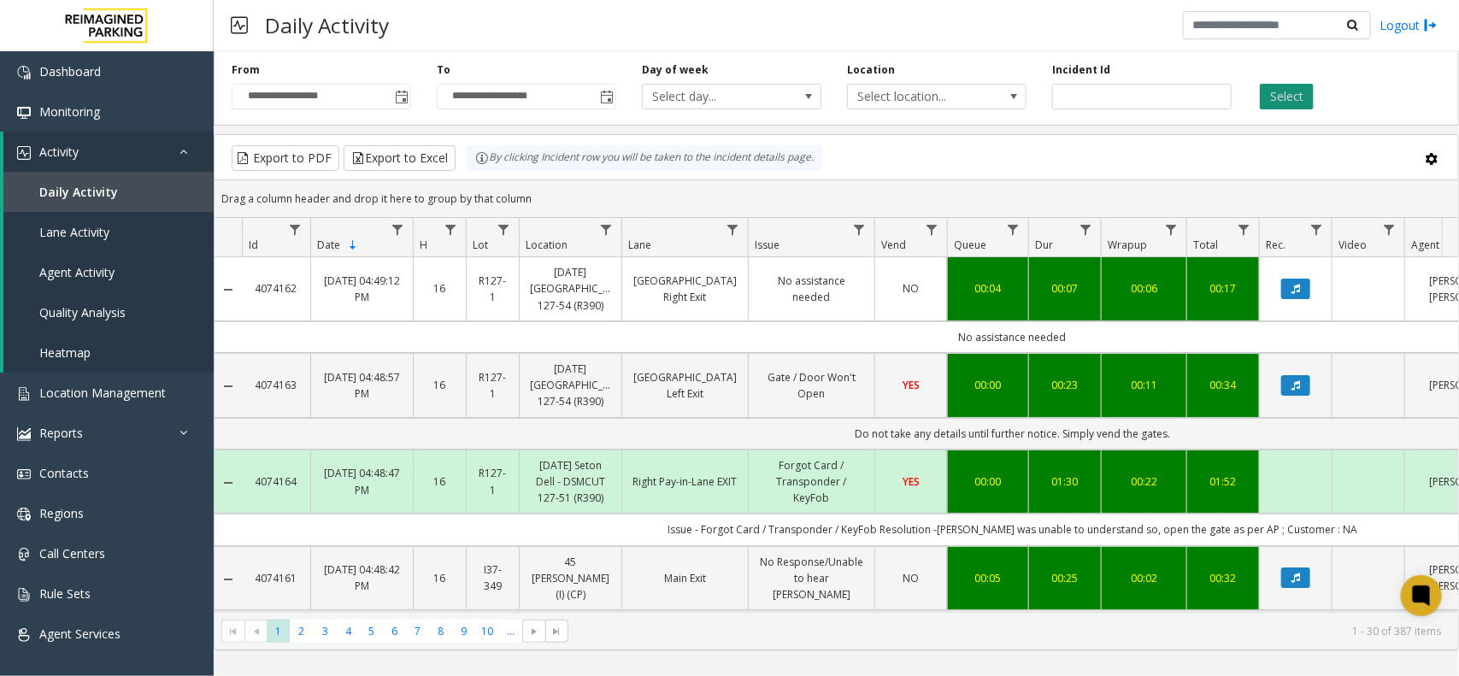
click at [1312, 97] on button "Select" at bounding box center [1287, 97] width 54 height 26
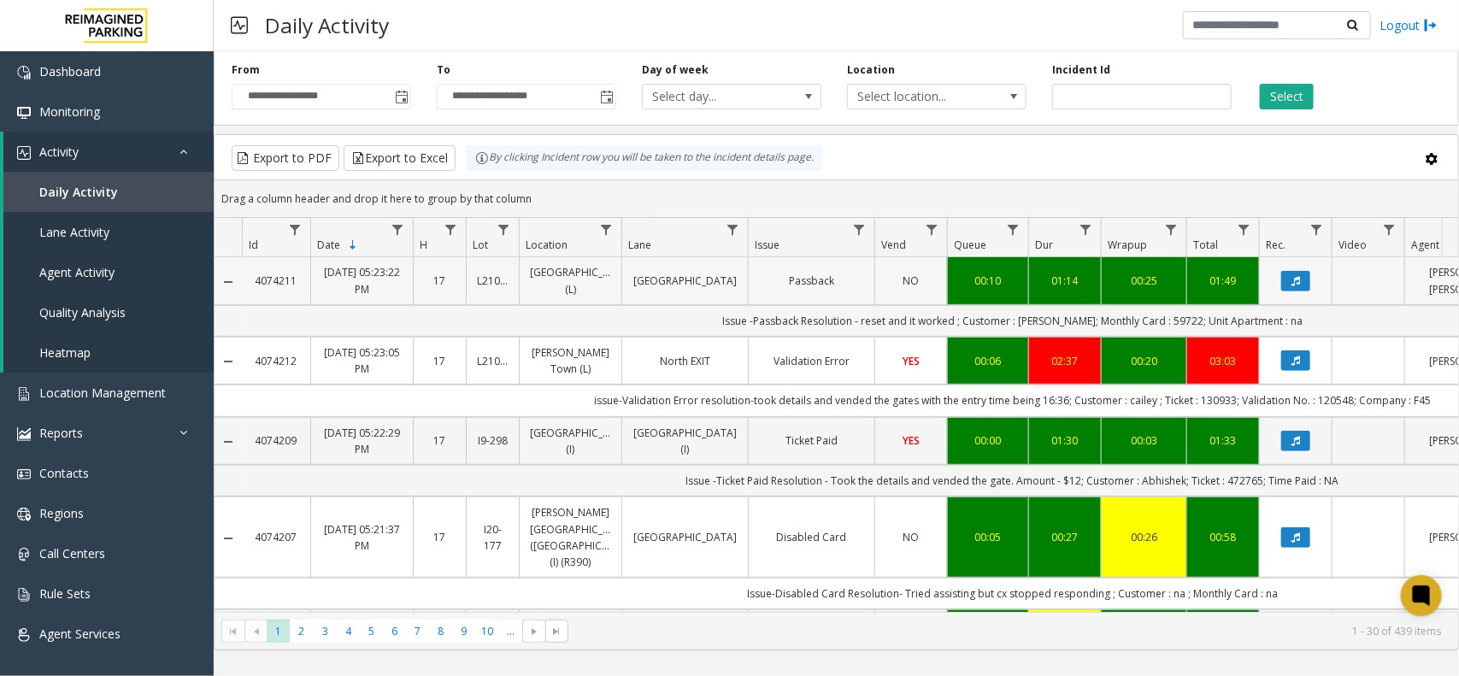
scroll to position [427, 0]
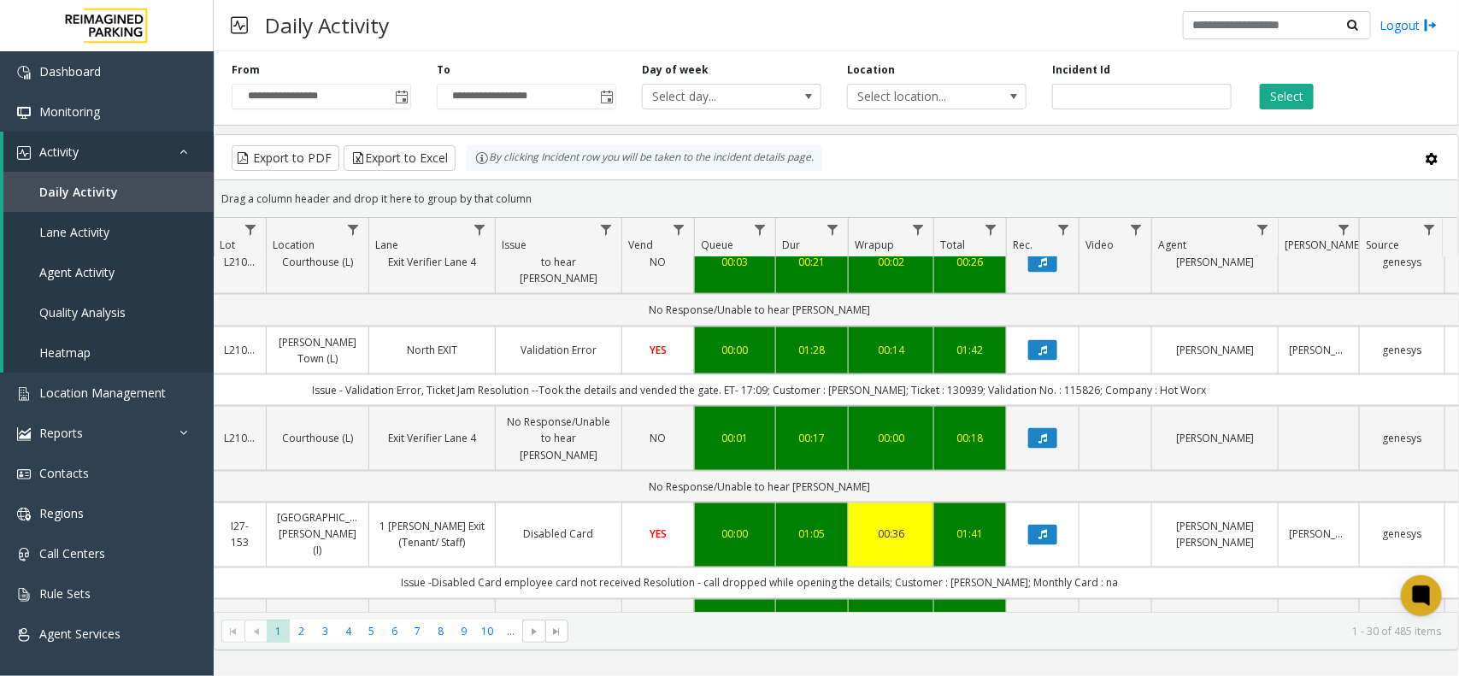
scroll to position [0, 253]
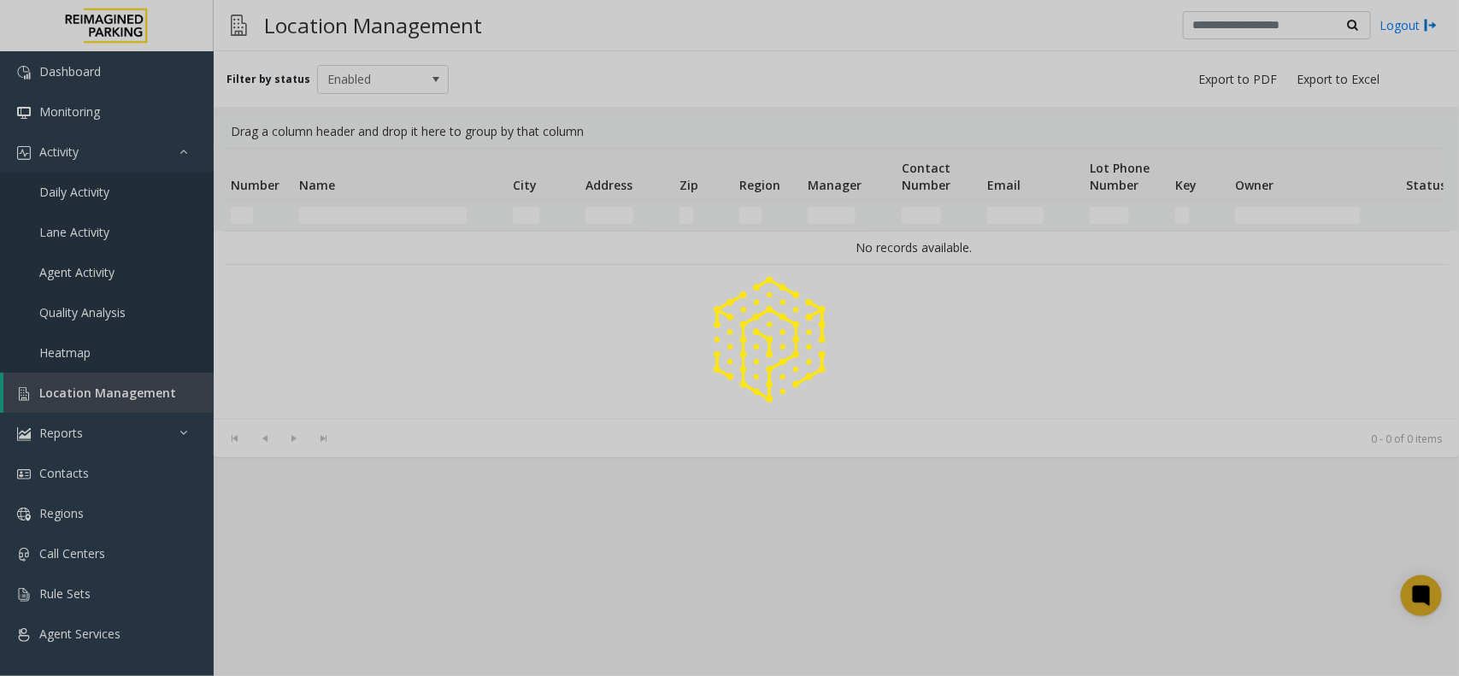
click at [390, 205] on div at bounding box center [729, 338] width 1459 height 676
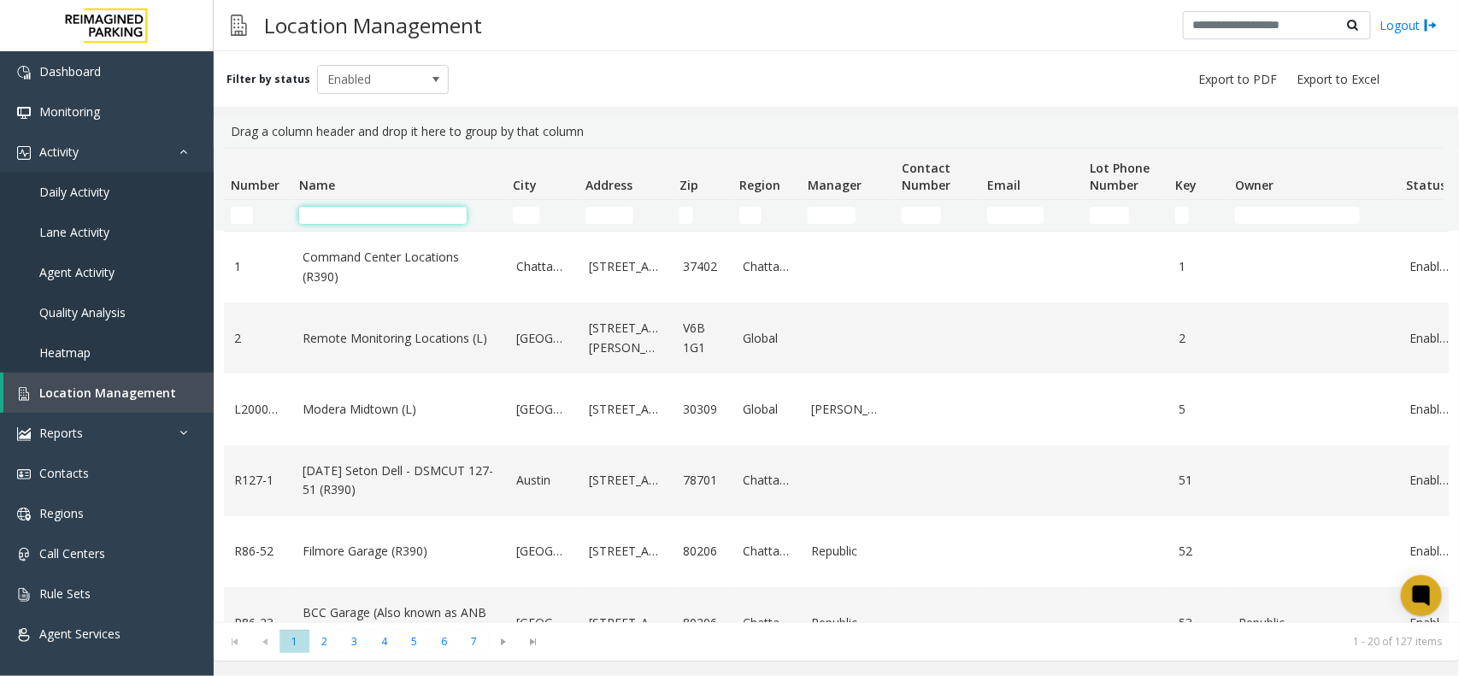
click at [343, 215] on input "Name Filter" at bounding box center [383, 215] width 168 height 17
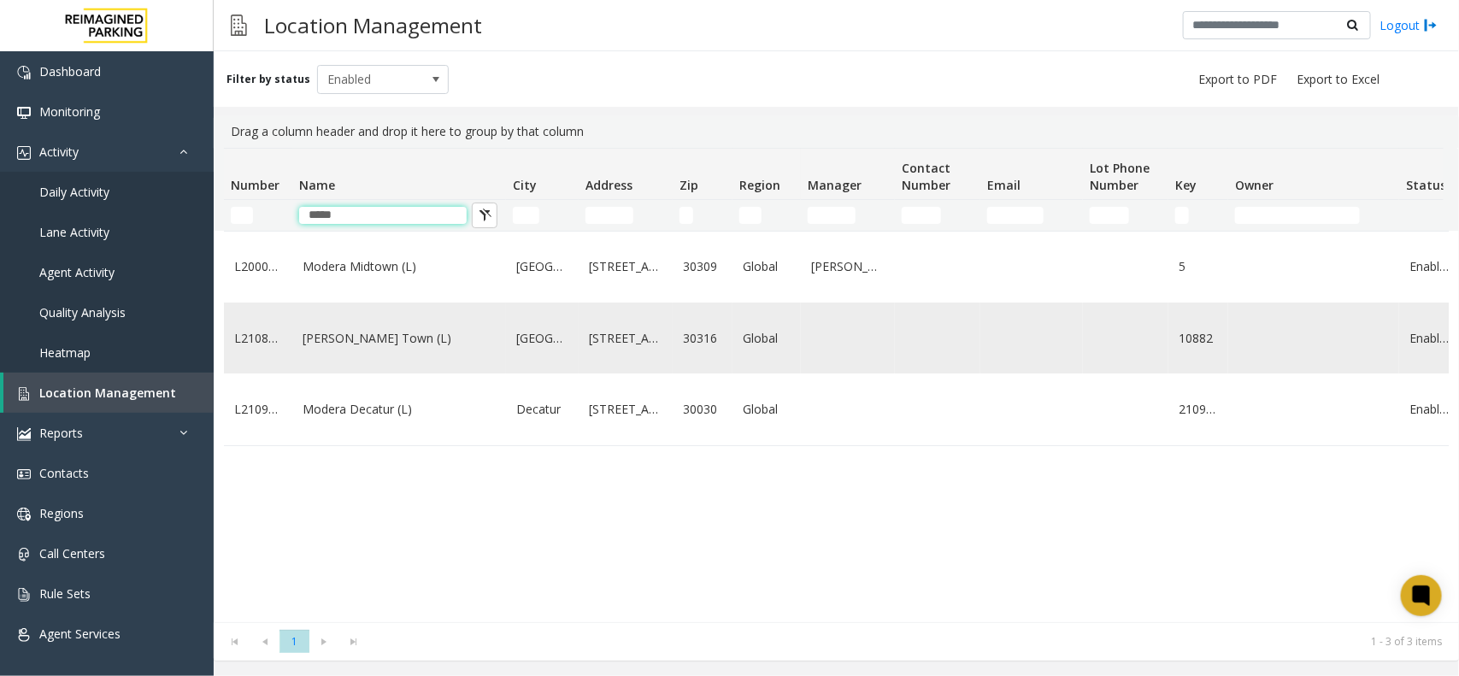
type input "*****"
click at [415, 342] on link "Modera - Reynolds Town (L)" at bounding box center [399, 338] width 193 height 19
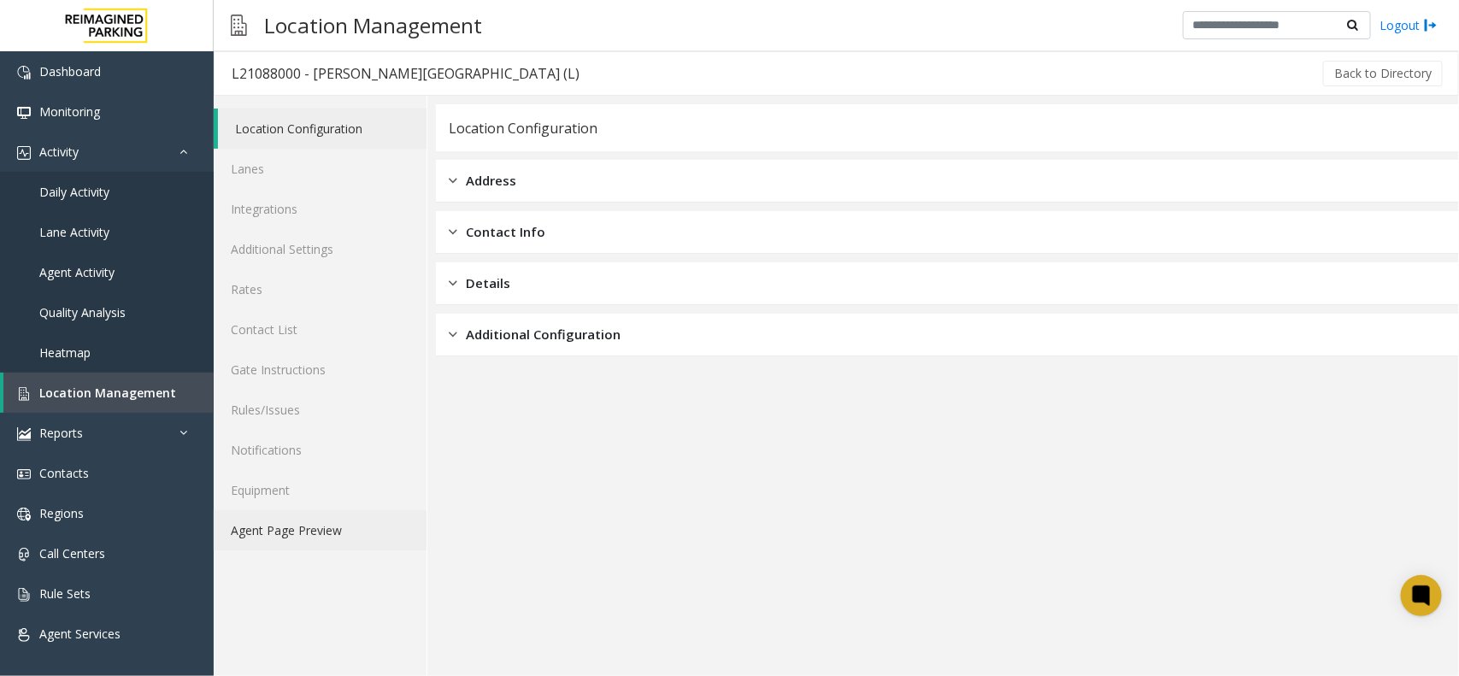
click at [304, 541] on link "Agent Page Preview" at bounding box center [320, 530] width 213 height 40
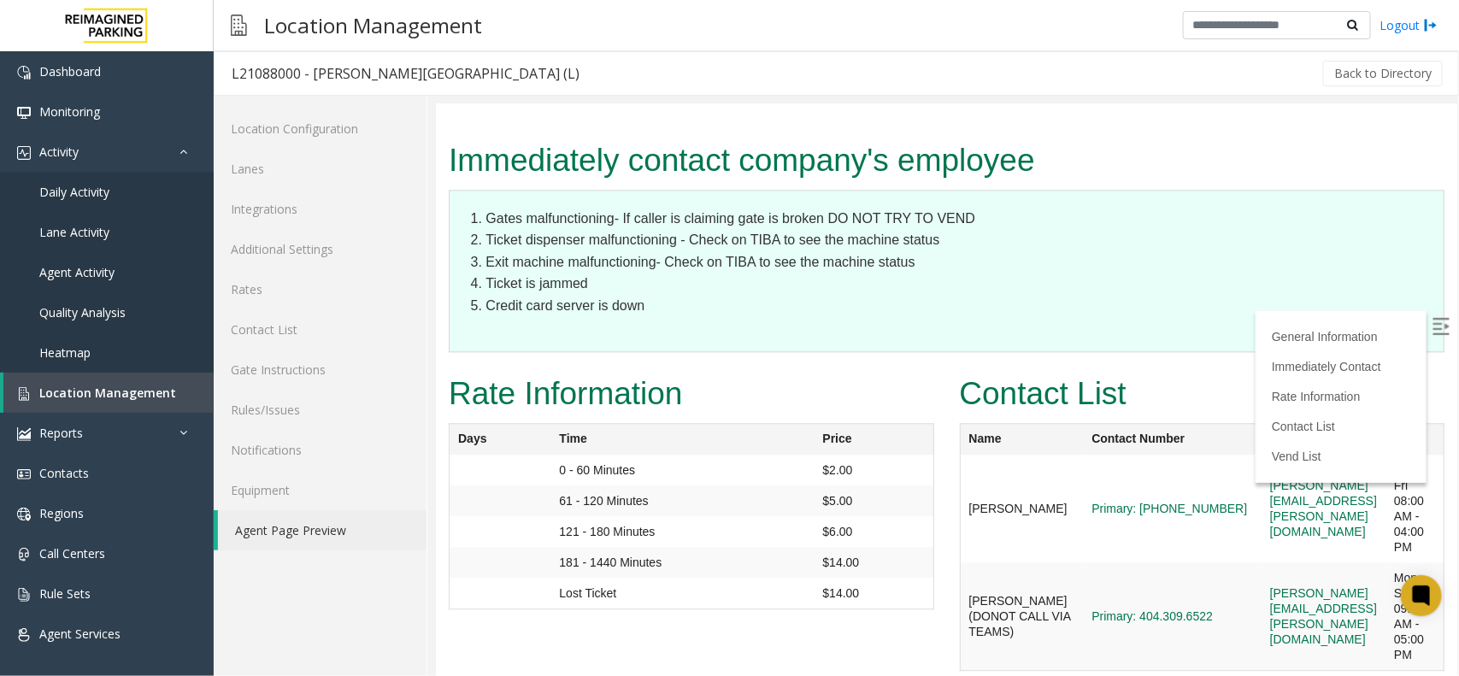
scroll to position [1748, 0]
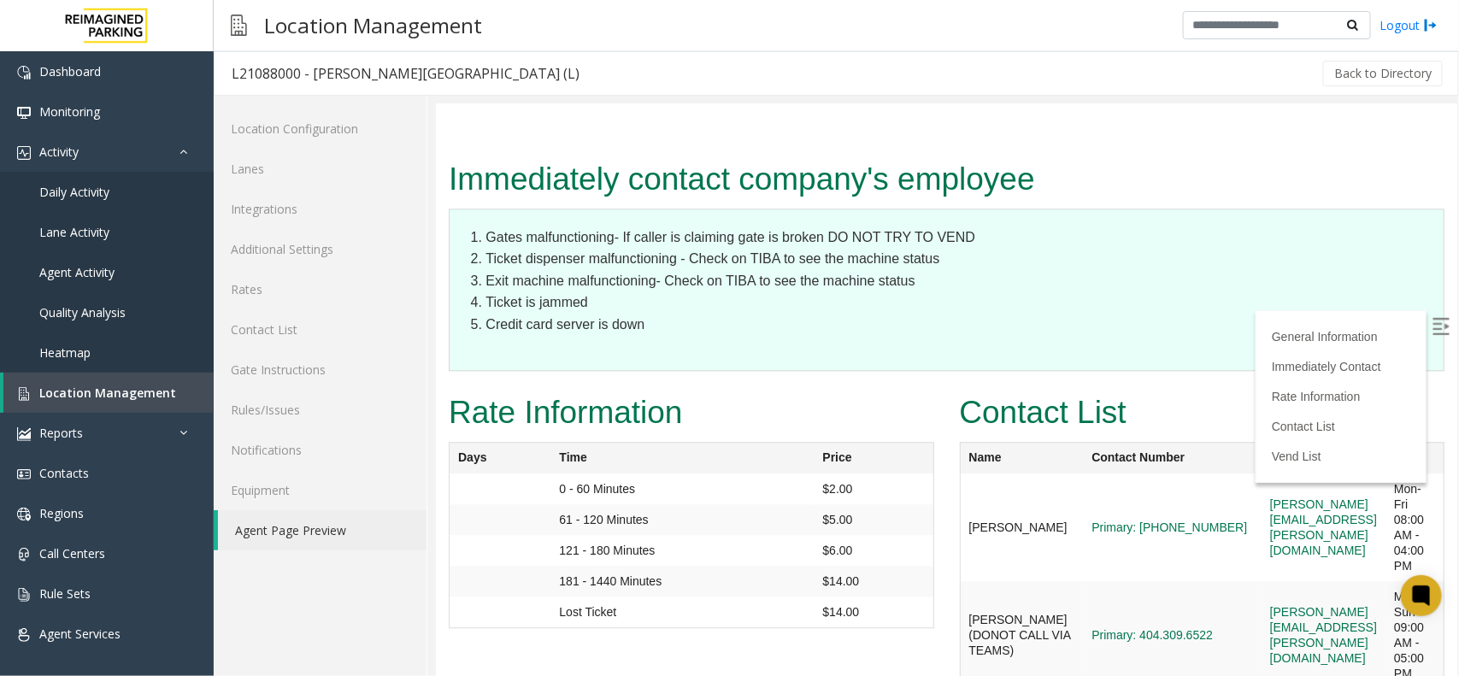
click at [1432, 317] on img at bounding box center [1440, 325] width 17 height 17
copy link "ethan.strickland@reimaginedparking.com"
drag, startPoint x: 1397, startPoint y: 447, endPoint x: 1168, endPoint y: 456, distance: 228.4
click at [1261, 580] on td "ethan.strickland@reimaginedparking.com" at bounding box center [1323, 634] width 124 height 109
copy link "aldo.gaither@reimaginedparking.com"
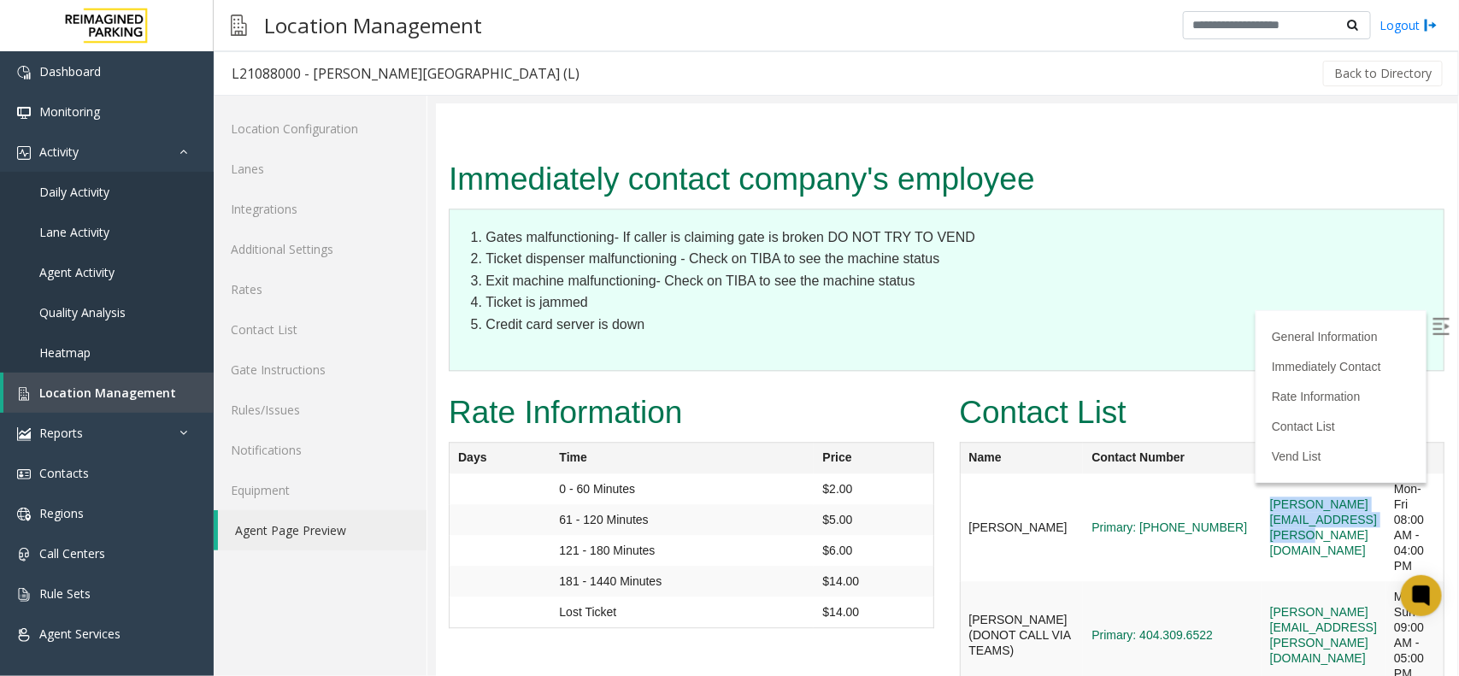
drag, startPoint x: 1380, startPoint y: 334, endPoint x: 1162, endPoint y: 344, distance: 217.3
click at [1261, 473] on td "aldo.gaither@reimaginedparking.com" at bounding box center [1323, 527] width 124 height 108
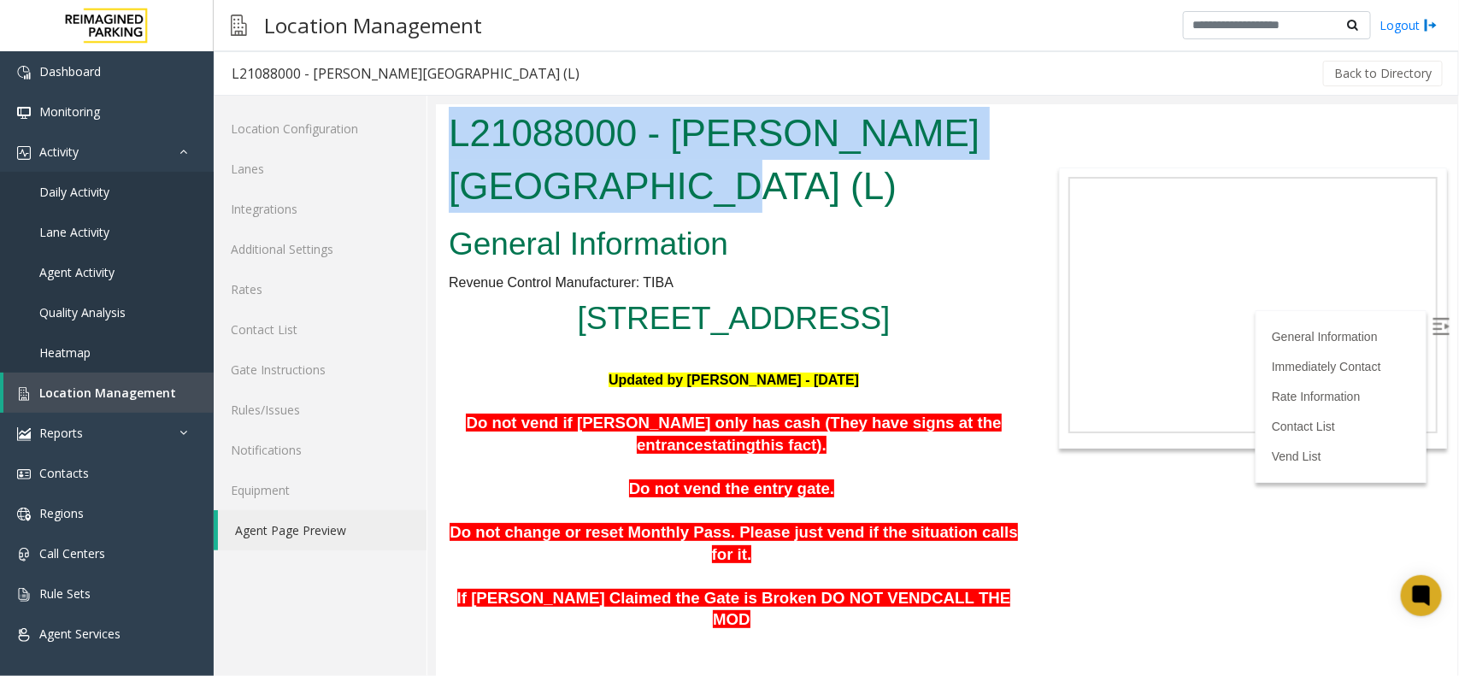
drag, startPoint x: 600, startPoint y: 193, endPoint x: 438, endPoint y: 134, distance: 172.8
click at [438, 134] on div "L21088000 - Modera - Reynolds Town (L)" at bounding box center [733, 160] width 596 height 115
copy h1 "L21088000 - Modera - Reynolds Town (L)"
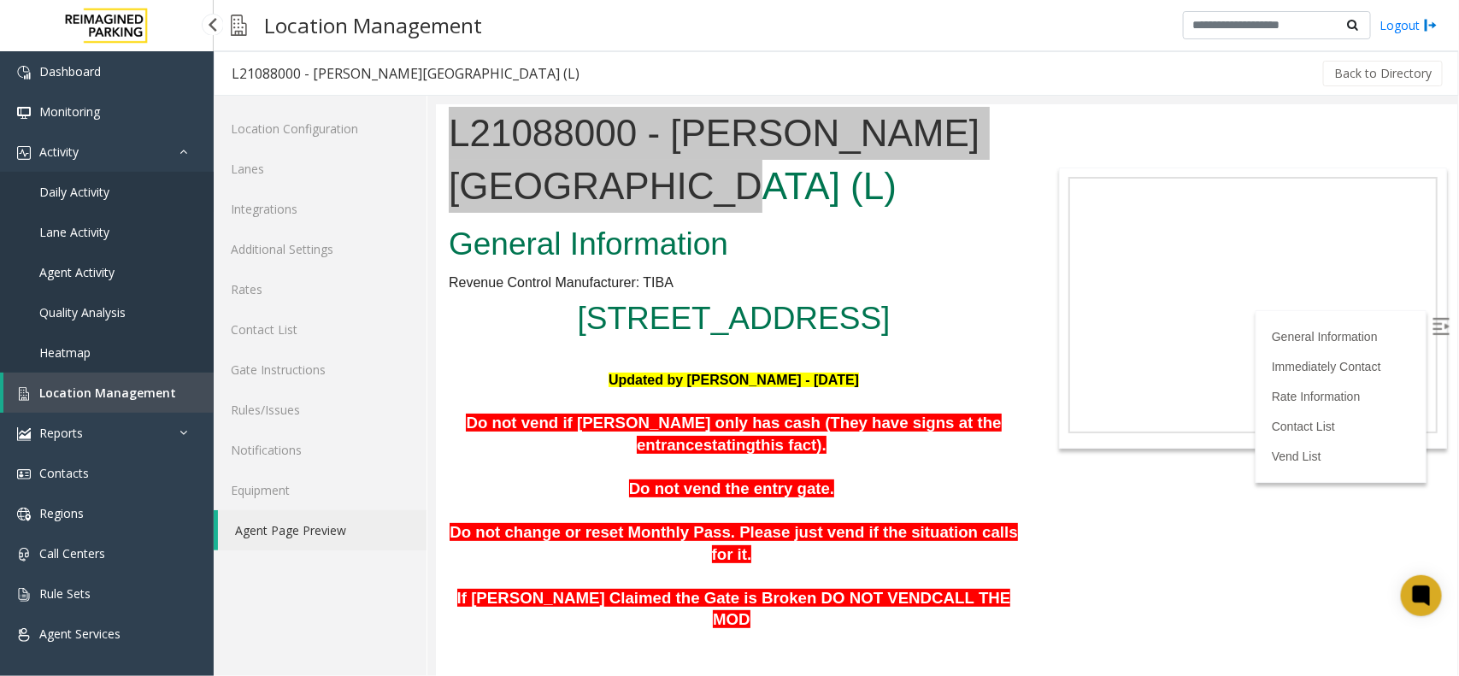
click at [86, 197] on span "Daily Activity" at bounding box center [74, 192] width 70 height 16
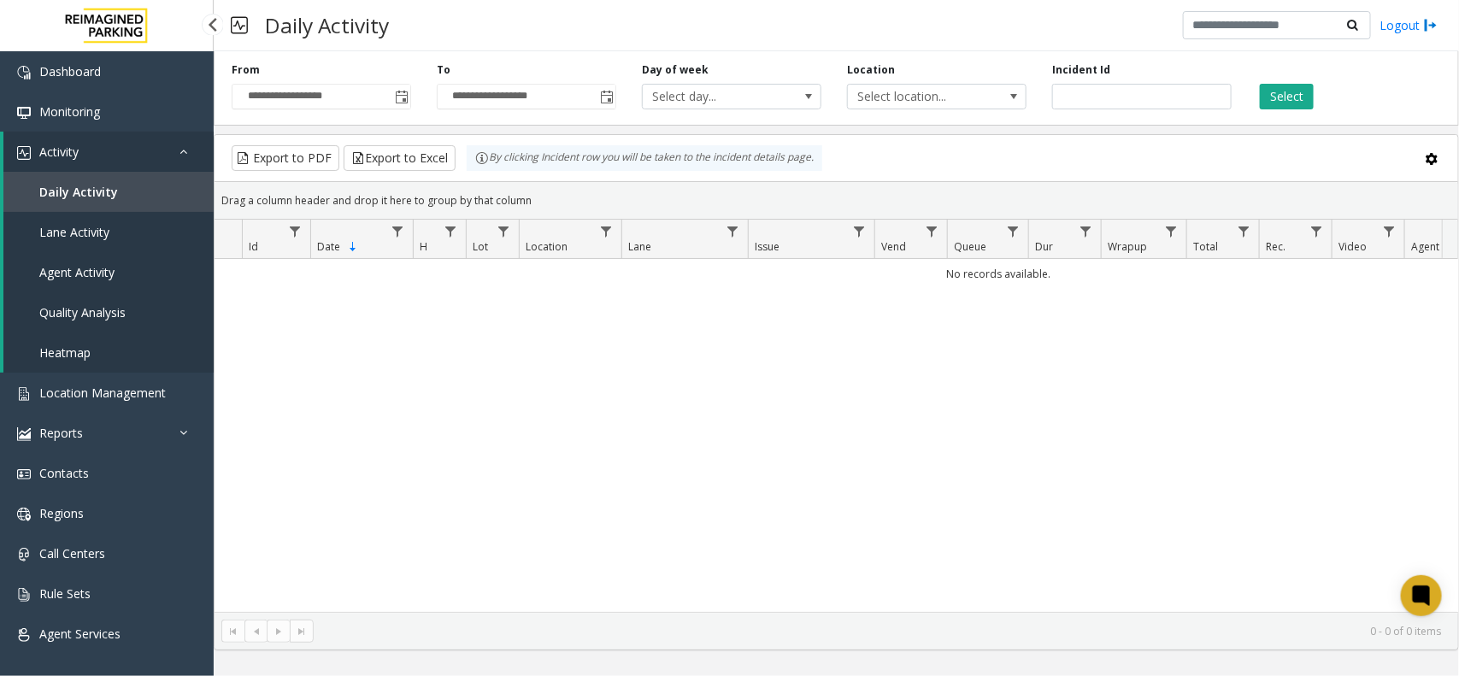
drag, startPoint x: 132, startPoint y: 193, endPoint x: 171, endPoint y: 144, distance: 62.7
click at [132, 193] on link "Daily Activity" at bounding box center [108, 192] width 210 height 40
